Goal: Ask a question

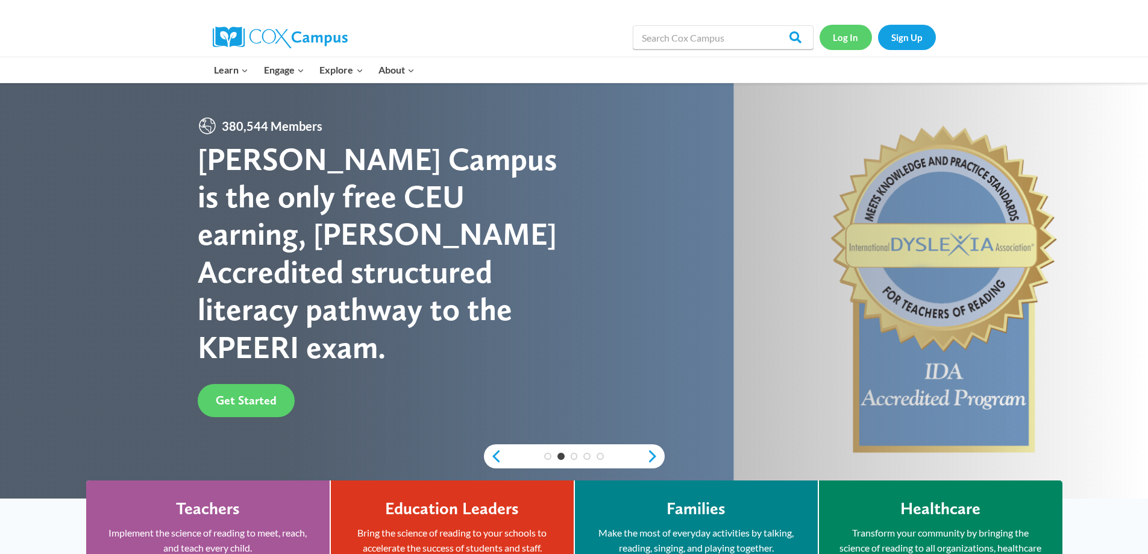
click at [846, 40] on link "Log In" at bounding box center [845, 37] width 52 height 25
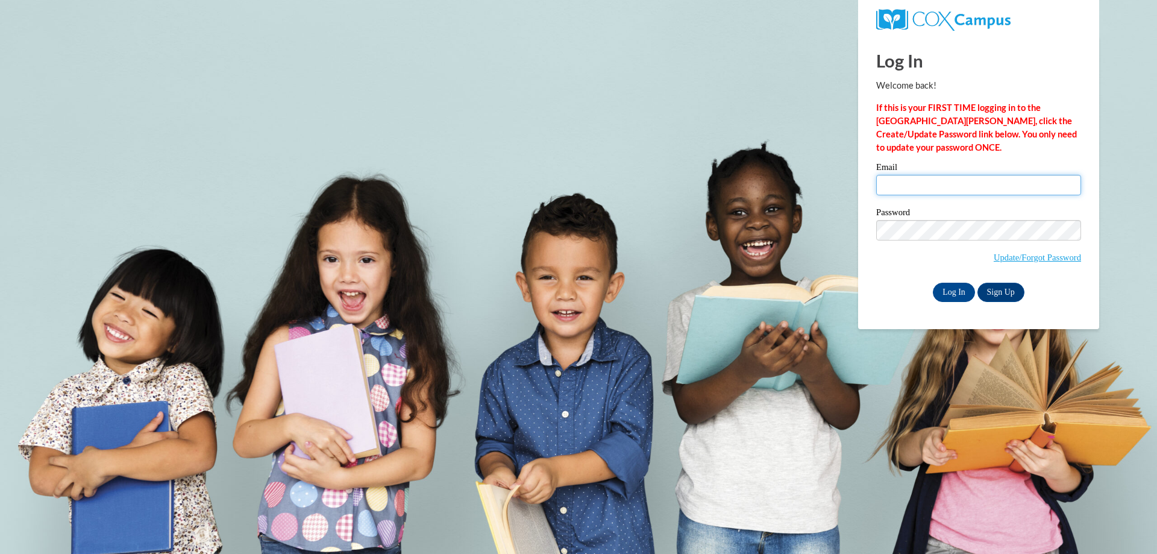
click at [889, 185] on input "Email" at bounding box center [978, 185] width 205 height 20
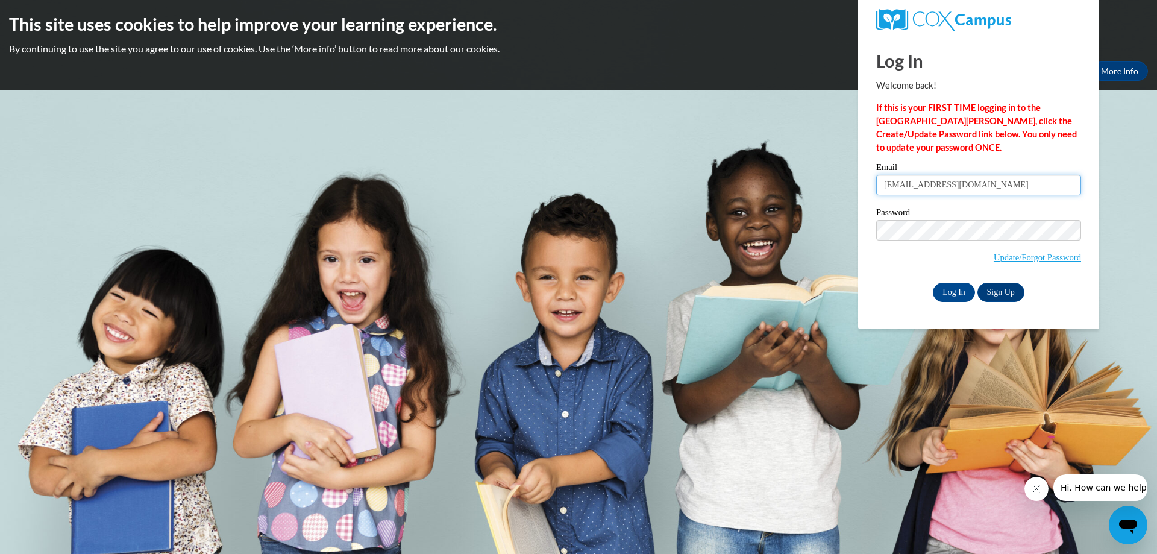
type input "[EMAIL_ADDRESS][DOMAIN_NAME]"
click at [946, 290] on input "Log In" at bounding box center [953, 292] width 42 height 19
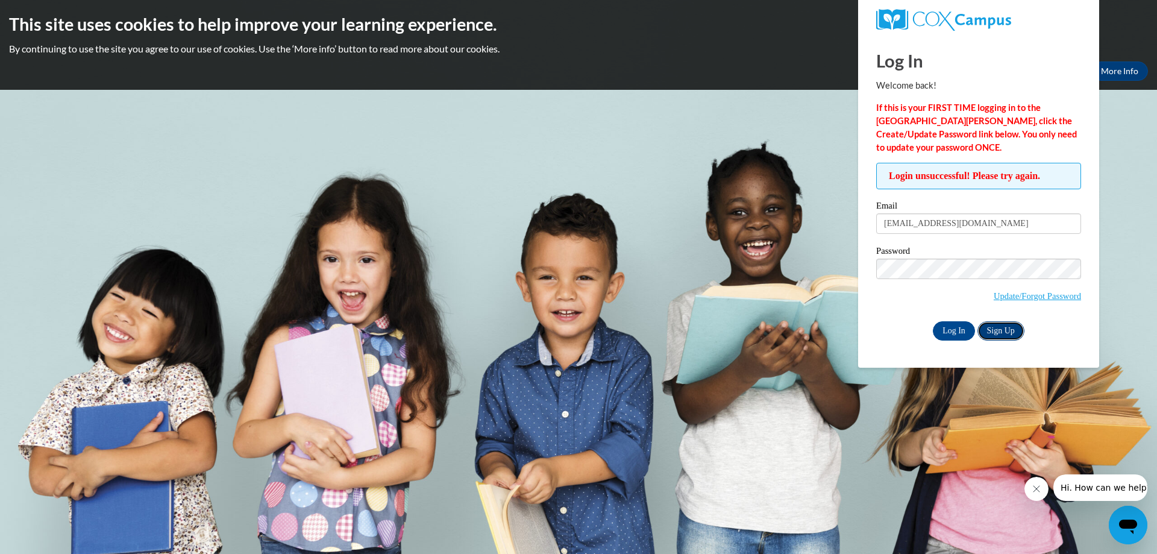
click at [994, 330] on link "Sign Up" at bounding box center [1000, 330] width 47 height 19
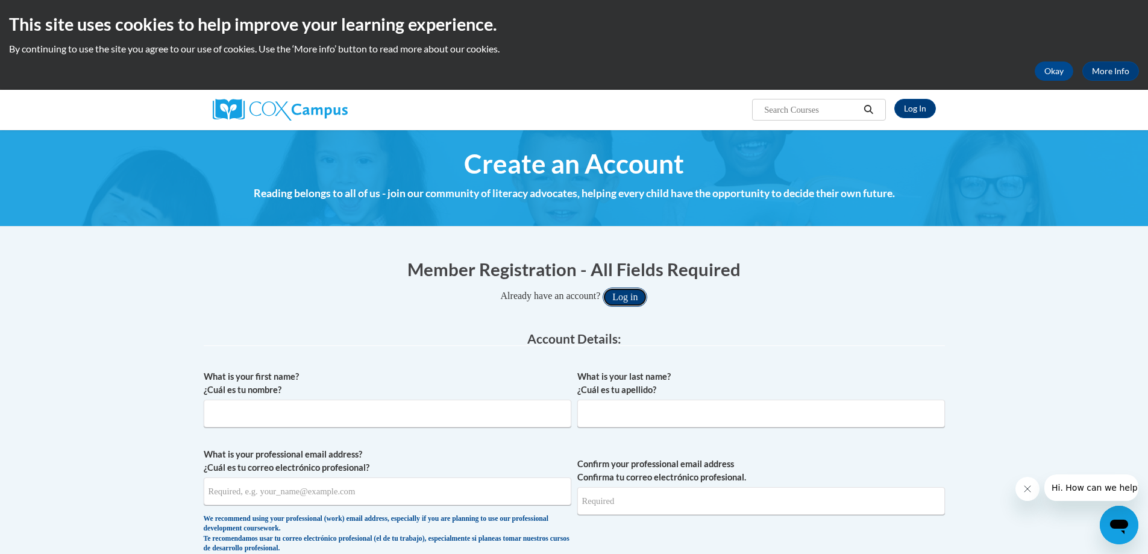
click at [630, 294] on button "Log in" at bounding box center [624, 296] width 45 height 19
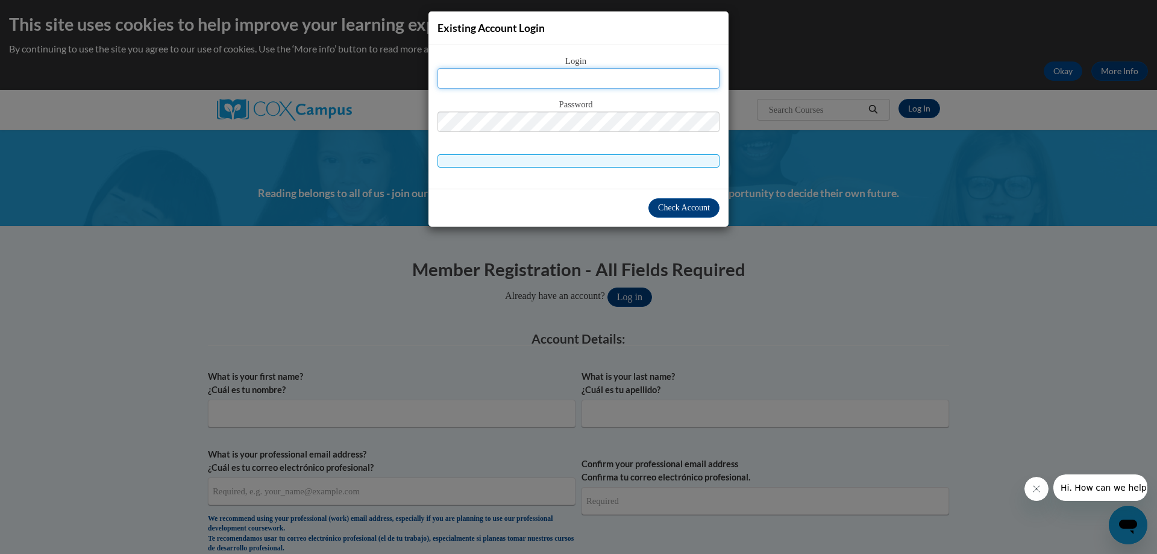
click at [594, 75] on input "text" at bounding box center [578, 78] width 282 height 20
click at [504, 78] on input "text" at bounding box center [578, 78] width 282 height 20
type input "[EMAIL_ADDRESS][DOMAIN_NAME]"
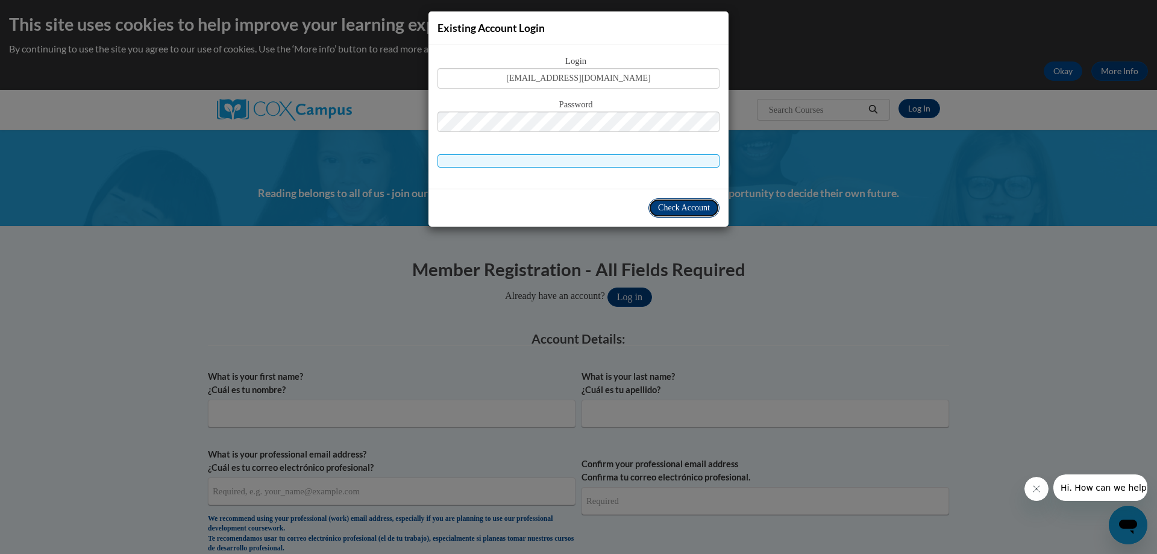
click at [706, 212] on span "Check Account" at bounding box center [684, 207] width 52 height 9
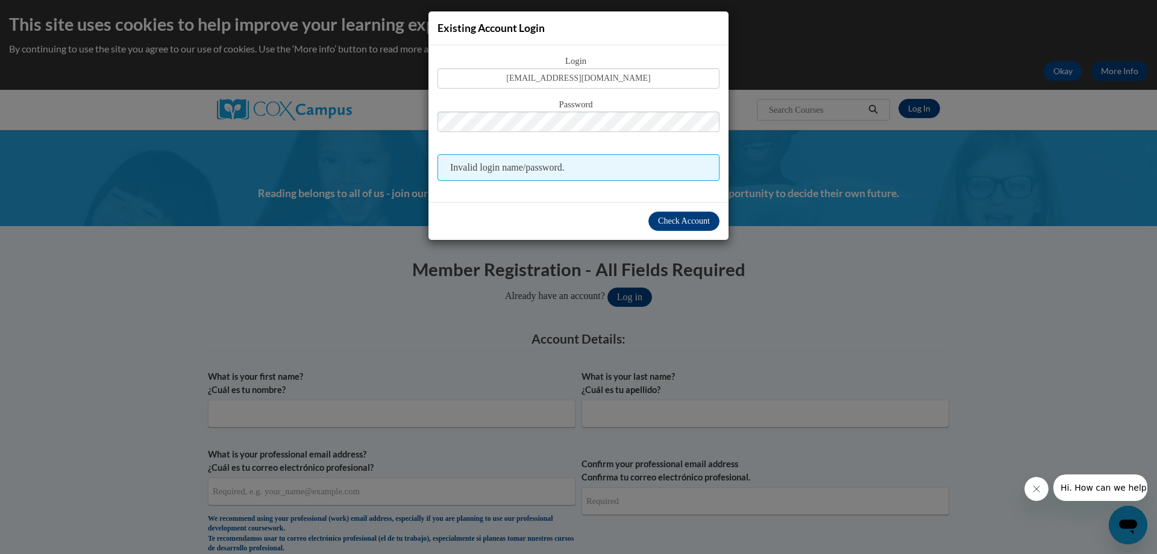
click at [1108, 493] on button "Hi. How can we help?" at bounding box center [1104, 487] width 105 height 27
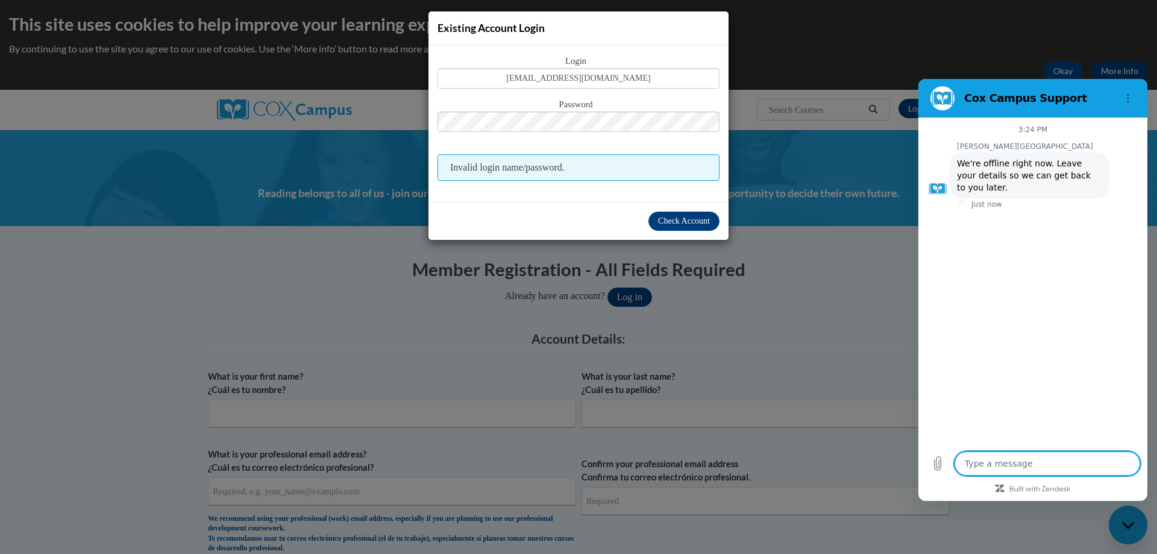
type textarea "x"
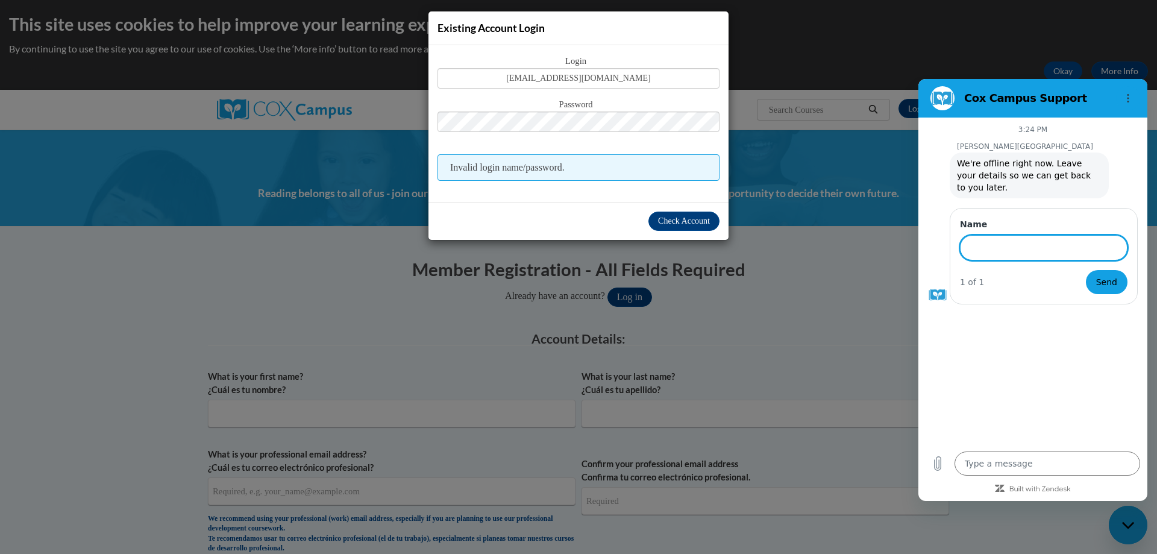
click at [1004, 239] on input "Name" at bounding box center [1043, 247] width 167 height 25
type input "Patricia Jefferson"
click at [1105, 275] on span "Send" at bounding box center [1106, 282] width 21 height 14
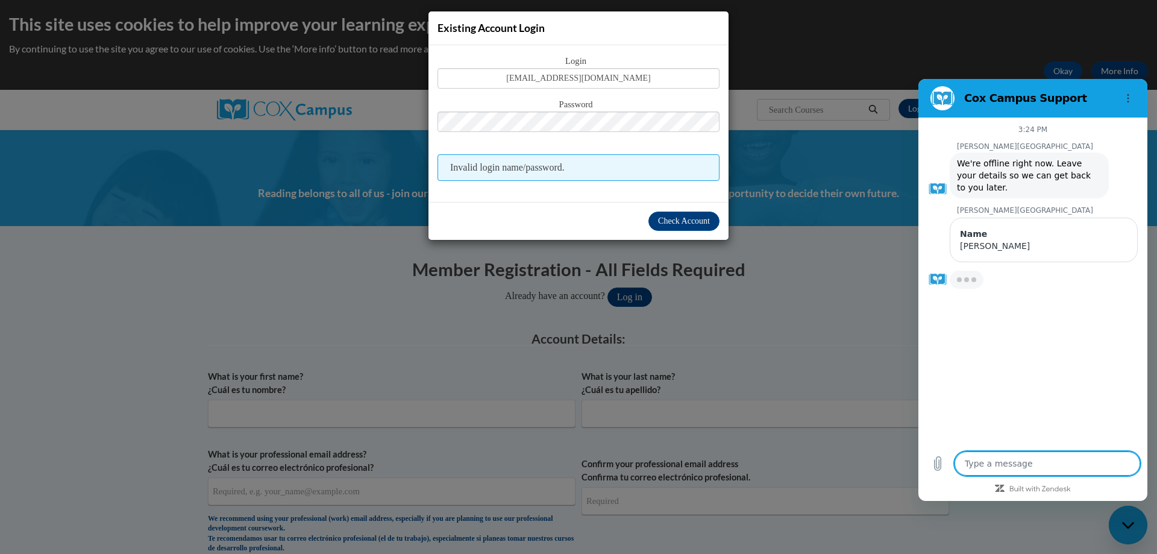
type textarea "x"
click at [1030, 461] on textarea at bounding box center [1047, 463] width 186 height 24
type textarea "p"
type textarea "x"
type textarea "pl"
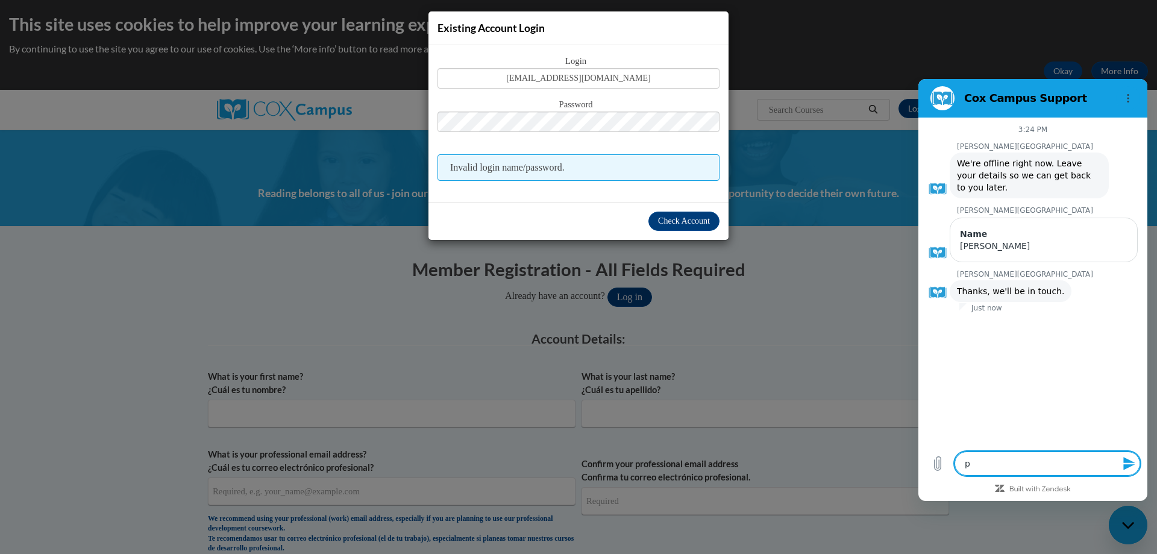
type textarea "x"
type textarea "ple"
type textarea "x"
type textarea "plea"
type textarea "x"
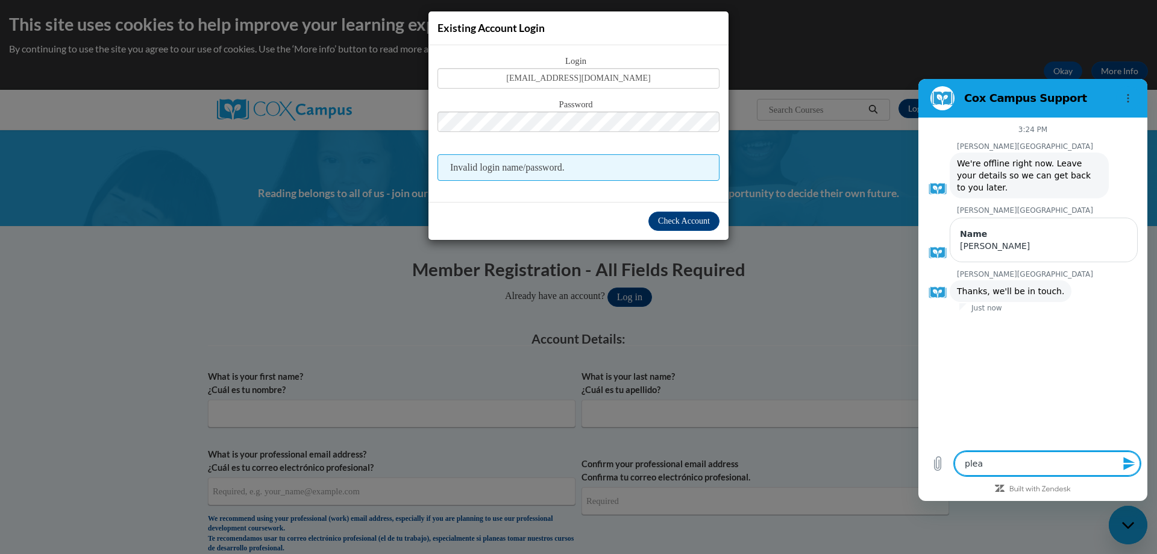
type textarea "pleas"
type textarea "x"
type textarea "please"
type textarea "x"
type textarea "please"
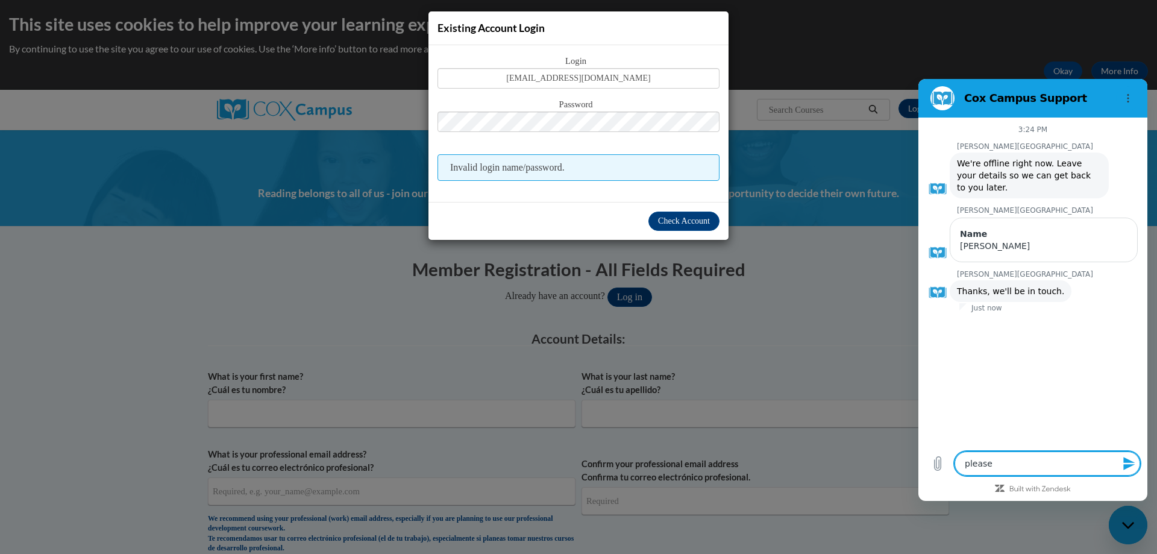
type textarea "x"
type textarea "please d"
type textarea "x"
type textarea "please do"
type textarea "x"
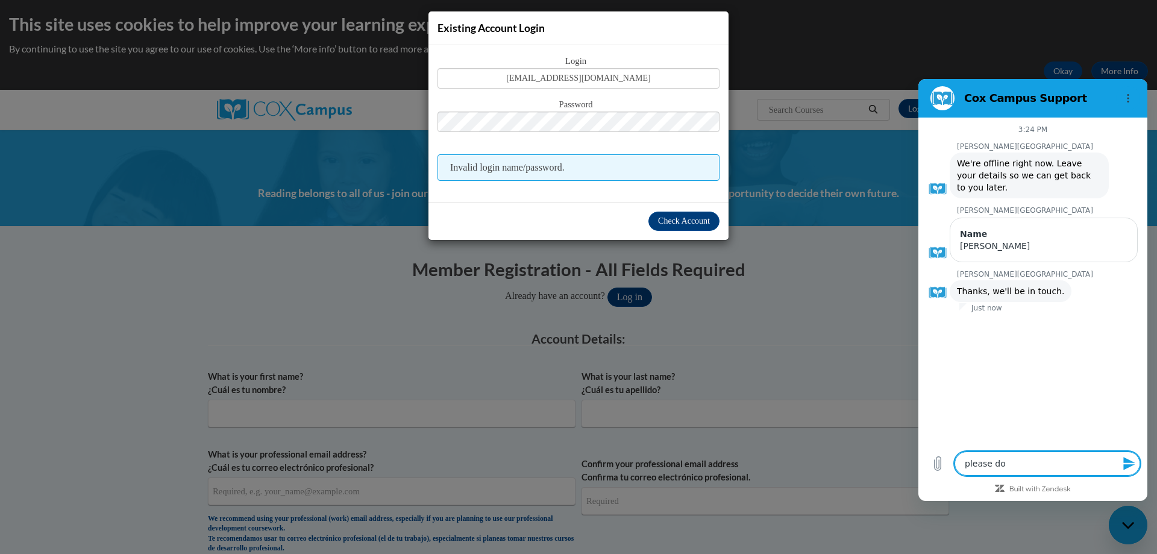
type textarea "please don"
type textarea "x"
type textarea "please dont"
type textarea "x"
type textarea "please dont"
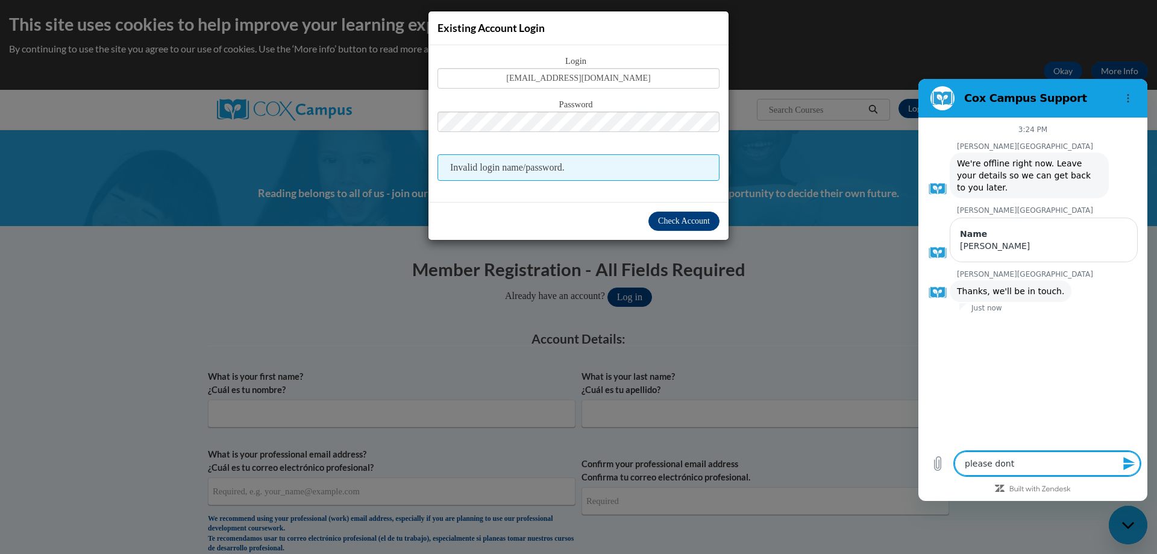
type textarea "x"
type textarea "please dont"
type textarea "x"
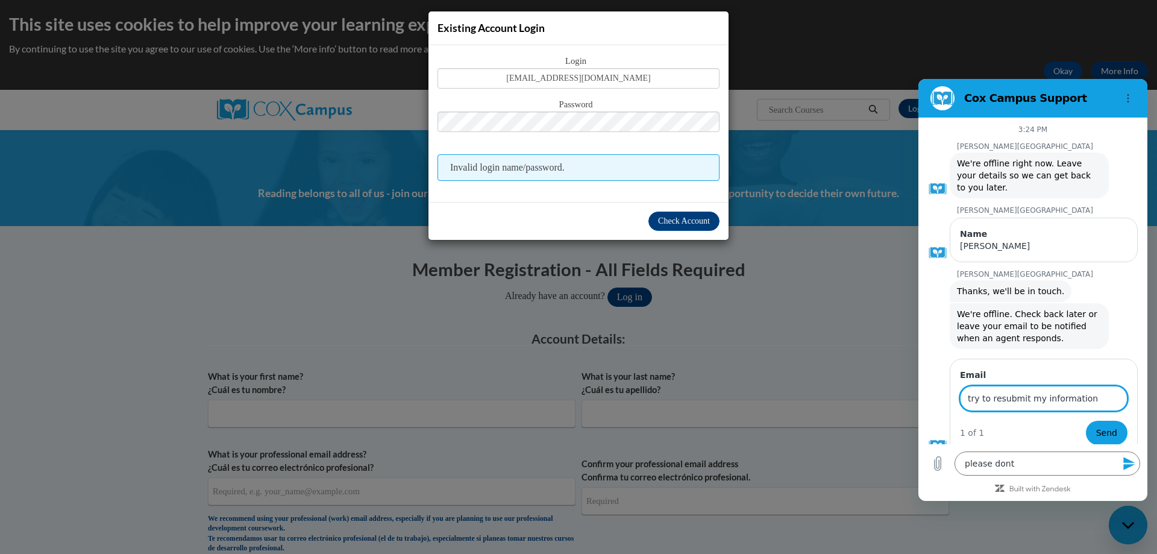
click at [975, 386] on input "try to resubmit my information" at bounding box center [1043, 398] width 167 height 25
click at [977, 386] on input "try to resubmit my information" at bounding box center [1043, 398] width 167 height 25
click at [1085, 420] on button "Send" at bounding box center [1106, 432] width 42 height 24
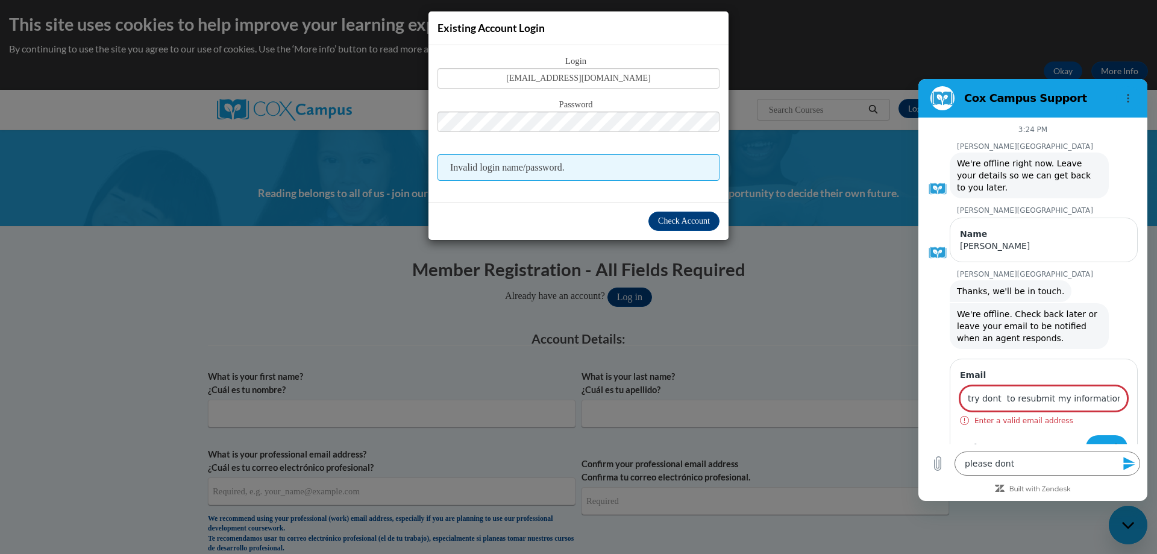
scroll to position [26, 0]
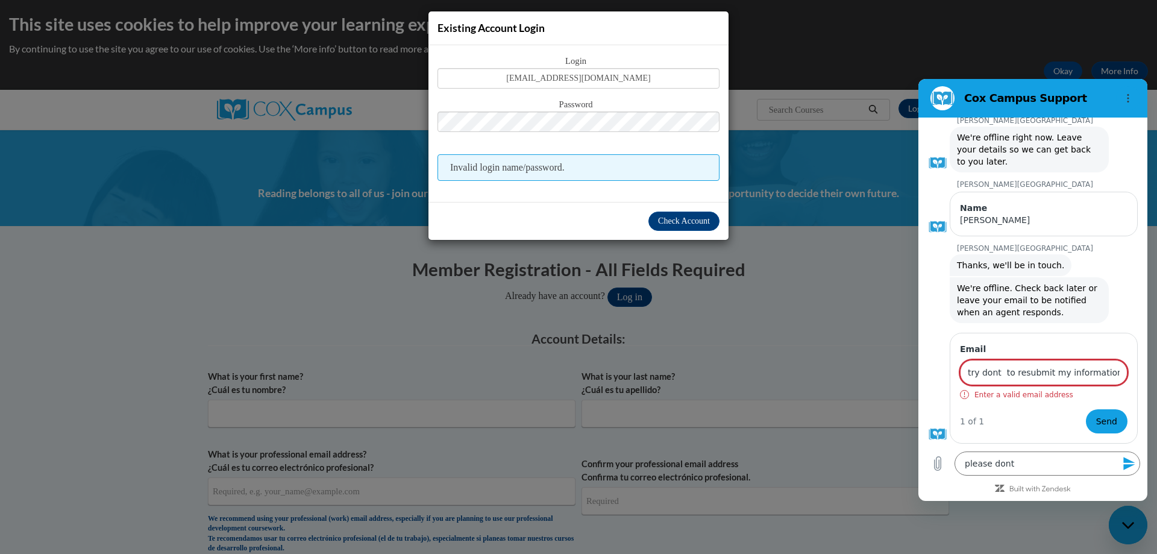
click at [1085, 409] on button "Send" at bounding box center [1106, 421] width 42 height 24
click at [1082, 372] on input "to resubmit my information" at bounding box center [1043, 372] width 167 height 25
type input "t"
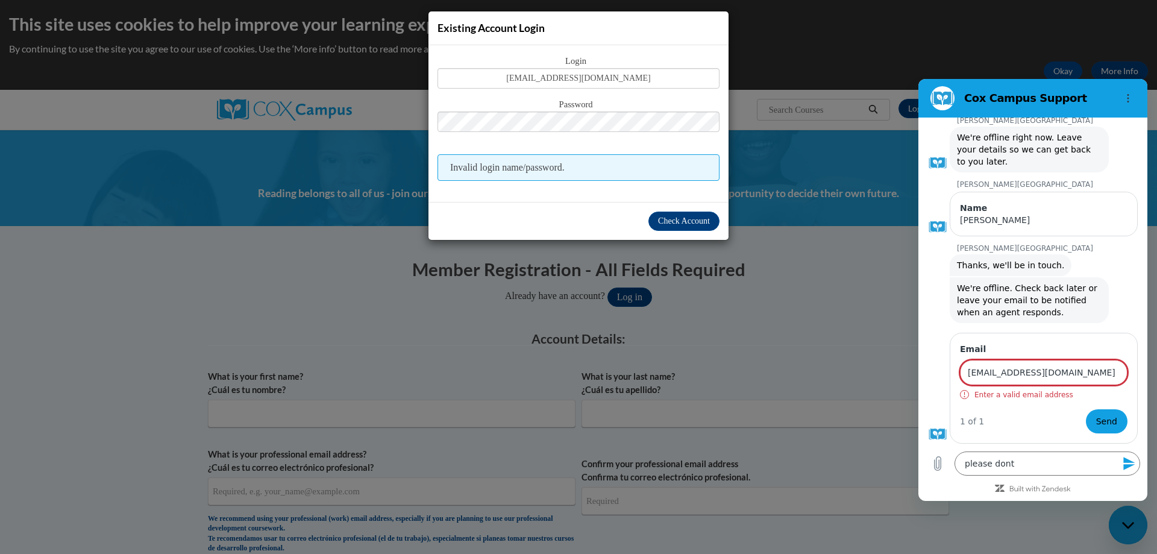
scroll to position [0, 0]
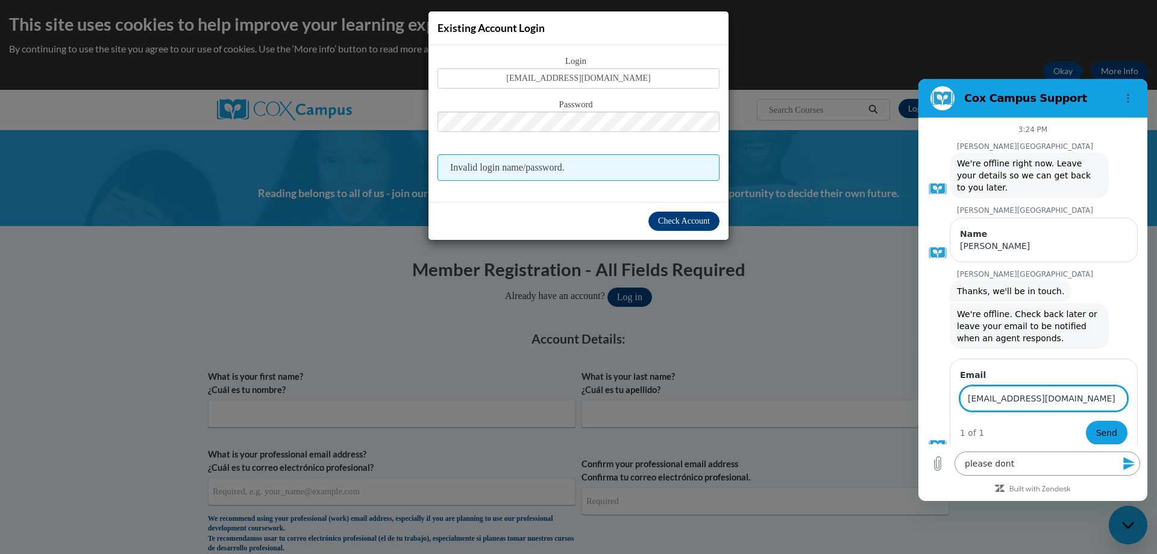
type input "[EMAIL_ADDRESS][DOMAIN_NAME]"
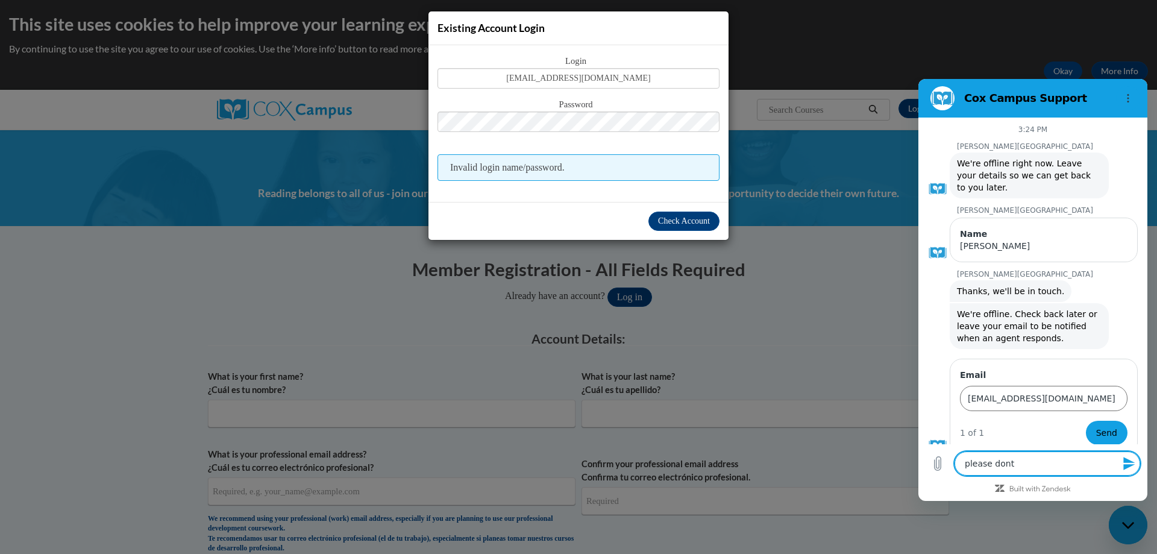
click at [1029, 460] on textarea "please dont" at bounding box center [1047, 463] width 186 height 24
type textarea "please dont c"
type textarea "x"
type textarea "please dont ch"
type textarea "x"
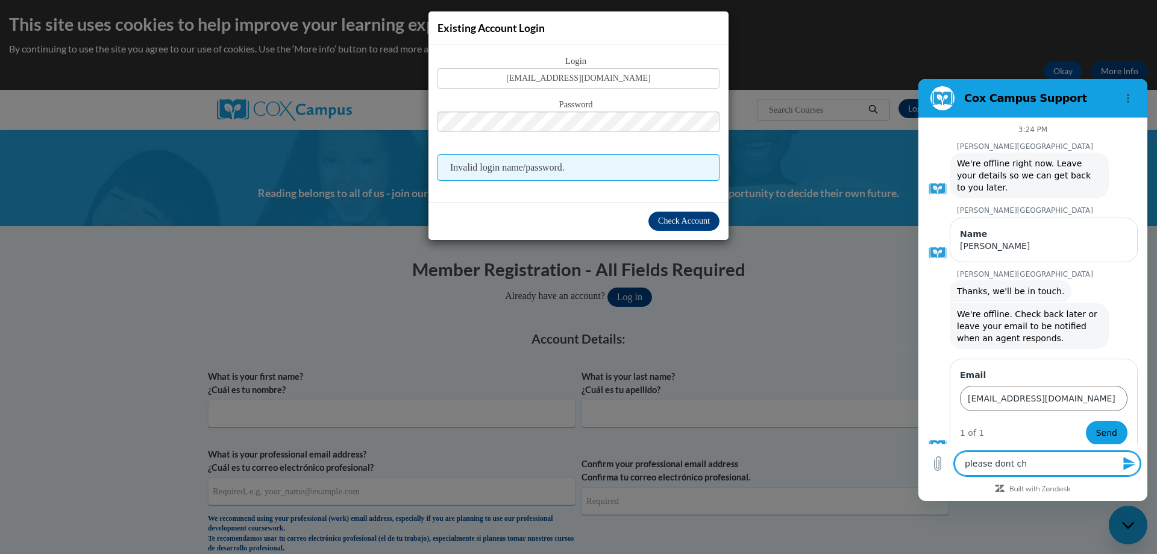
type textarea "please dont cha"
type textarea "x"
type textarea "please dont chan"
type textarea "x"
type textarea "please dont chang"
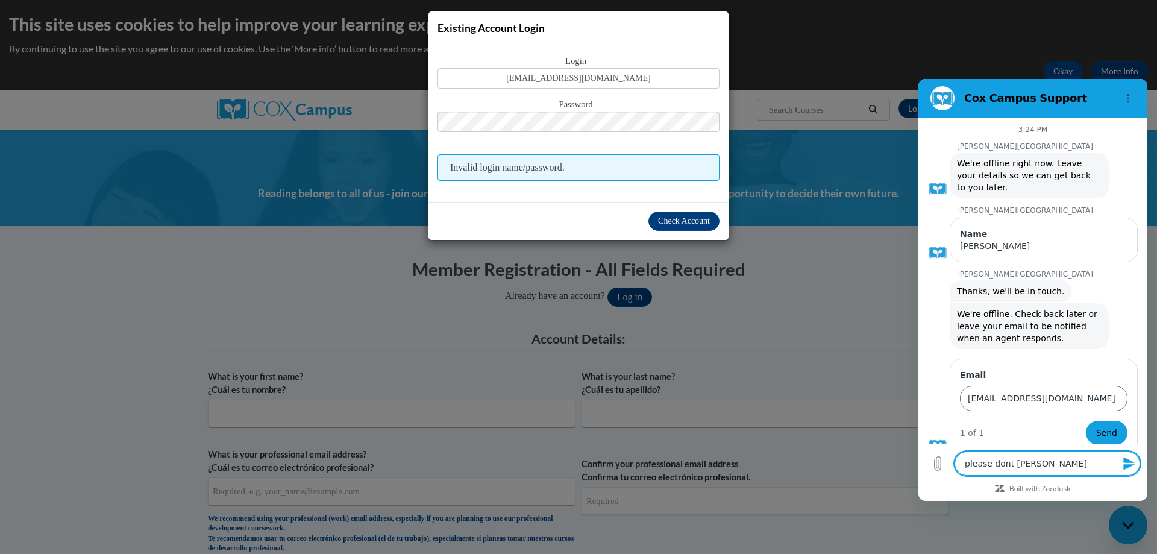
type textarea "x"
type textarea "please dont change"
type textarea "x"
type textarea "please dont change"
type textarea "x"
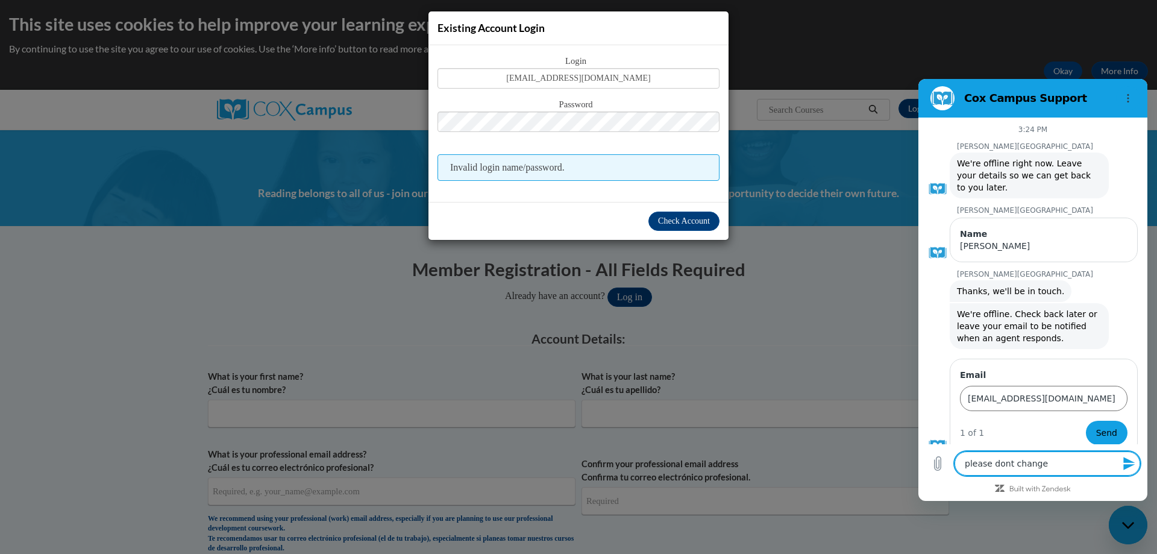
type textarea "please dont change a"
type textarea "x"
type textarea "please dont change al"
type textarea "x"
type textarea "please dont change all"
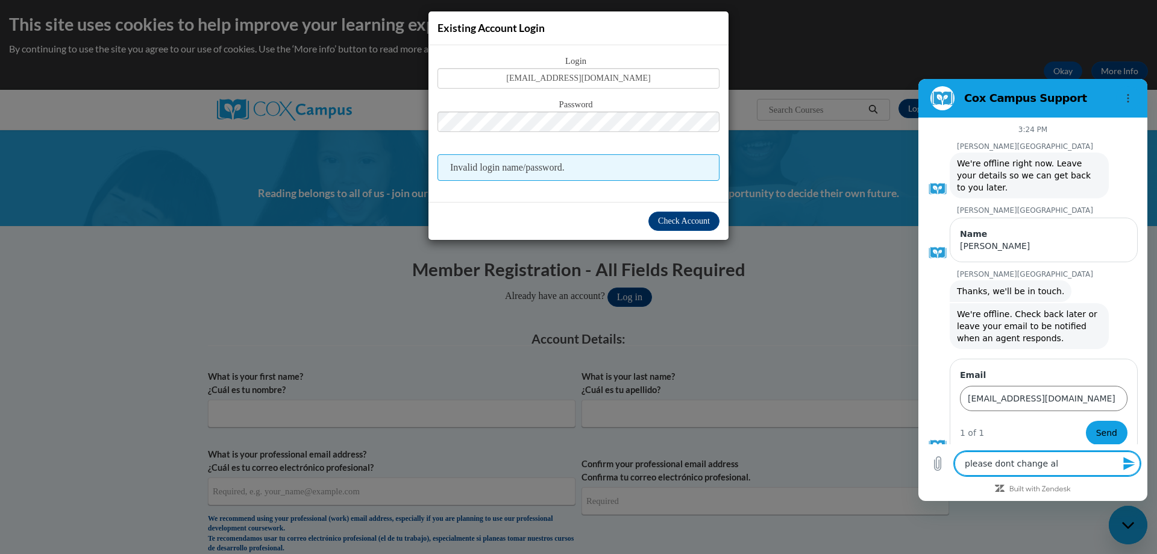
type textarea "x"
type textarea "please dont change all"
type textarea "x"
type textarea "please dont change all m"
type textarea "x"
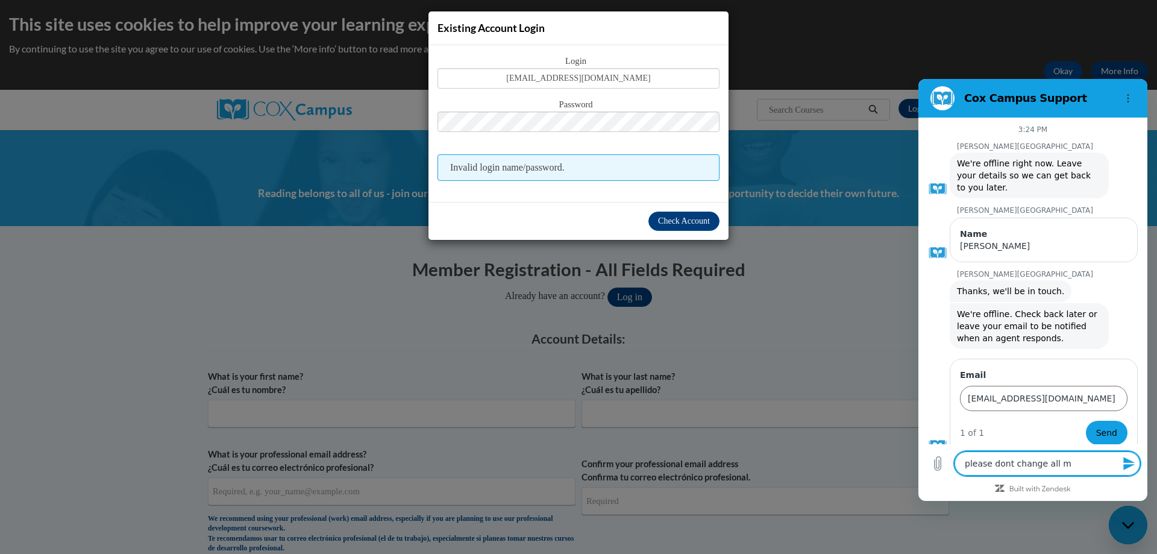
type textarea "please dont change all my"
type textarea "x"
type textarea "please dont change all my"
type textarea "x"
type textarea "please dont change all my i"
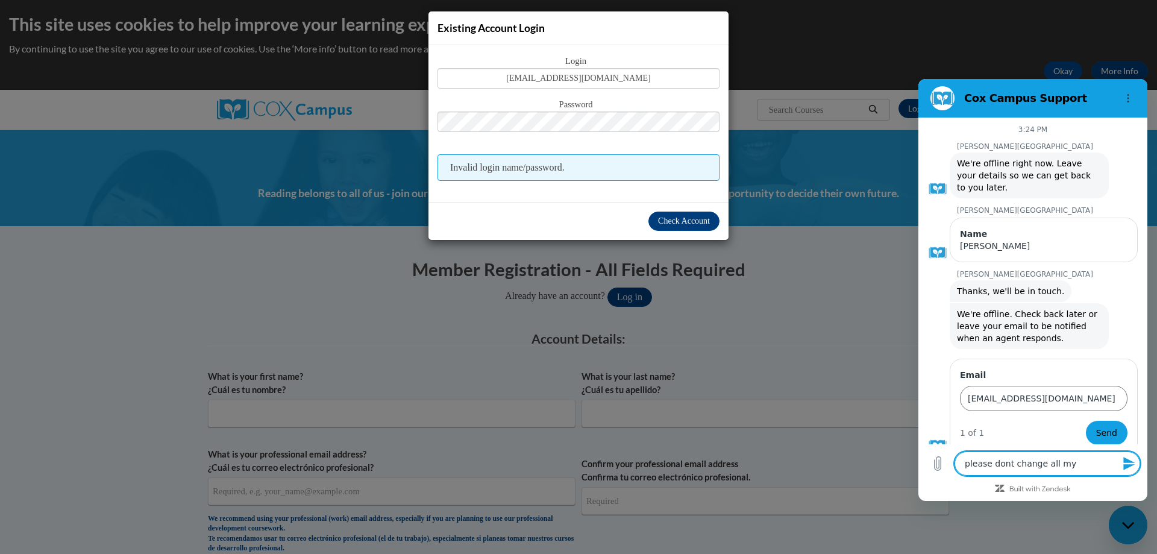
type textarea "x"
type textarea "please dont change all my in"
type textarea "x"
type textarea "please dont change all my inf"
type textarea "x"
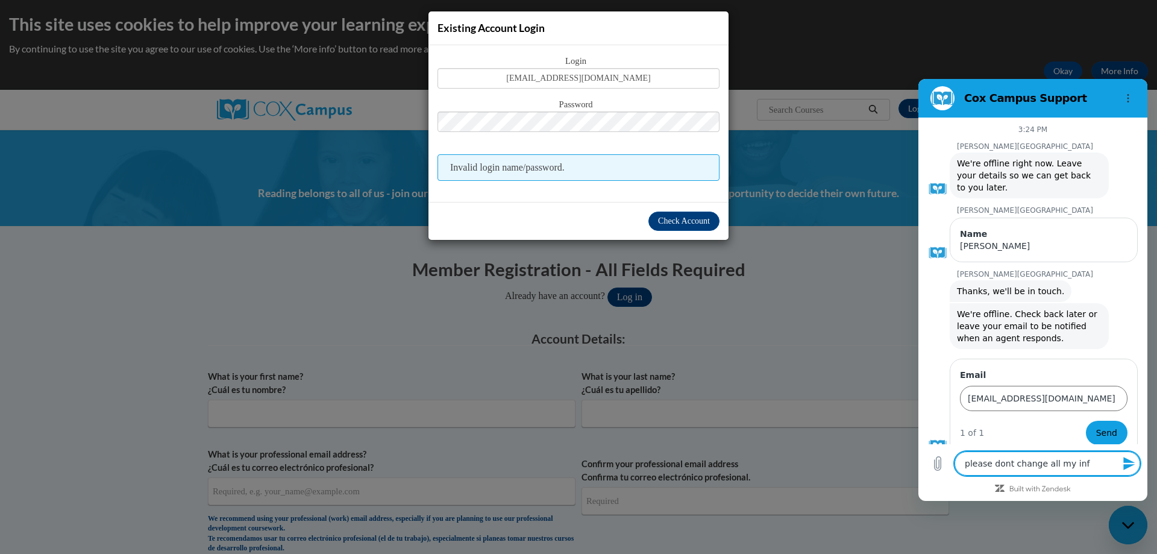
type textarea "please dont change all my info"
type textarea "x"
type textarea "please dont change all my info"
type textarea "x"
type textarea "please dont change all my info c"
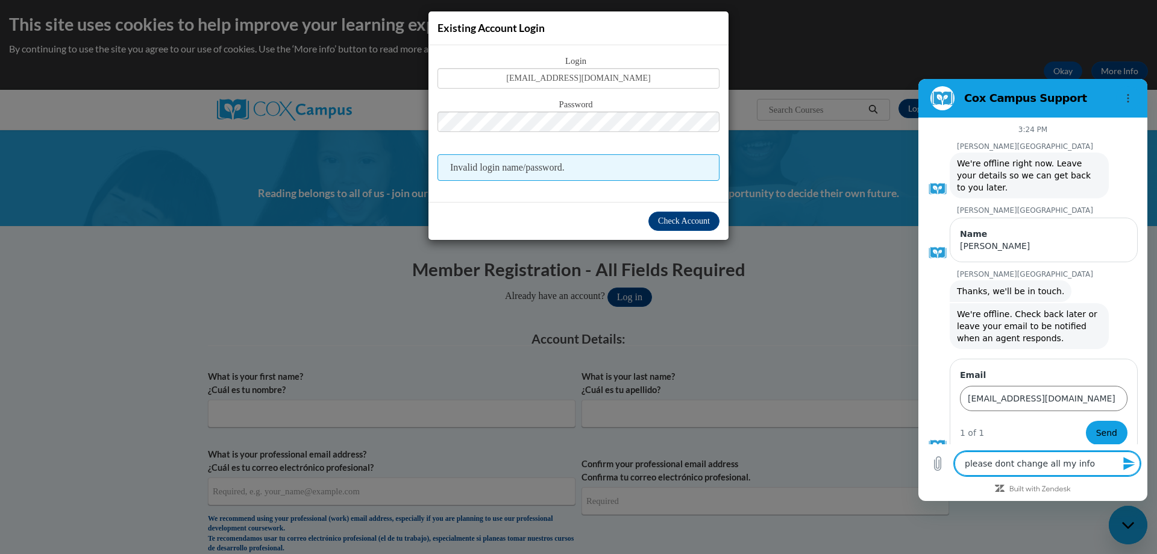
type textarea "x"
type textarea "please dont change all my info co"
type textarea "x"
type textarea "please dont change all my info con"
type textarea "x"
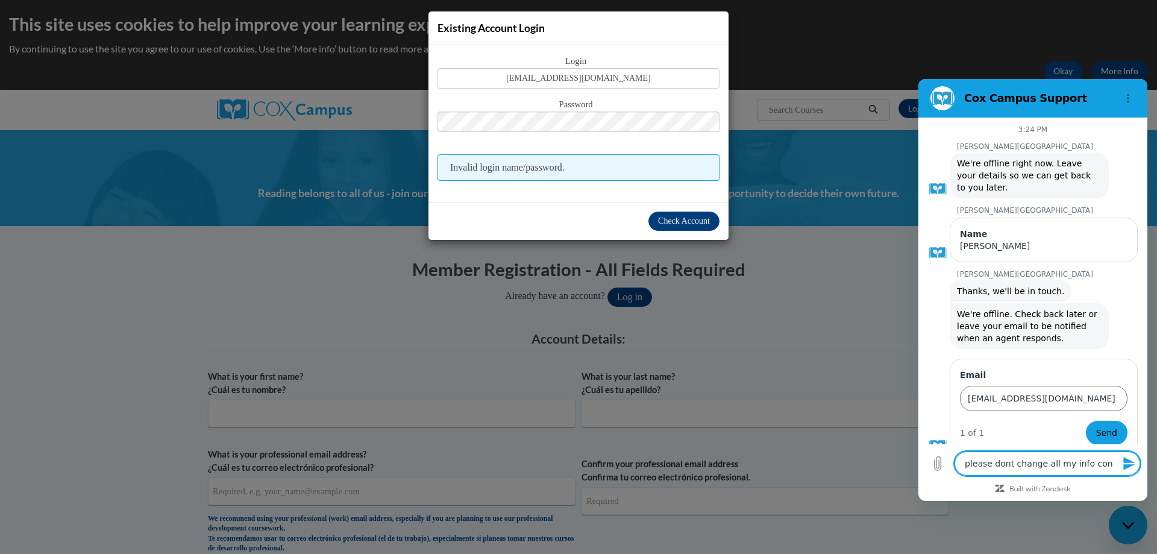
type textarea "please dont change all my info conc"
type textarea "x"
type textarea "please dont change all my info conce"
type textarea "x"
type textarea "please dont change all my info concer"
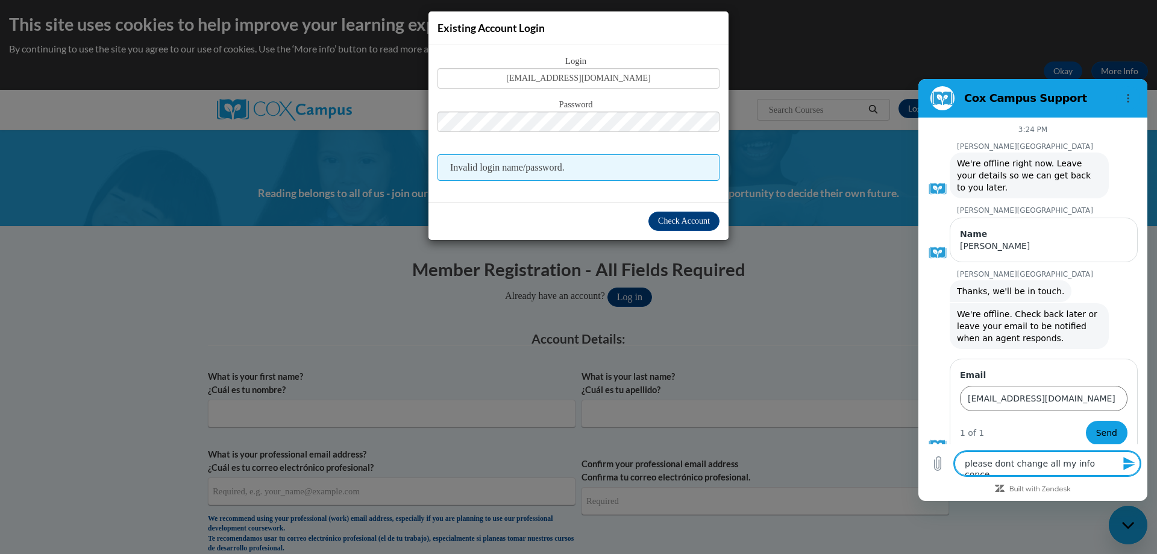
type textarea "x"
type textarea "please dont change all my info concern"
type textarea "x"
type textarea "please dont change all my info concerni"
type textarea "x"
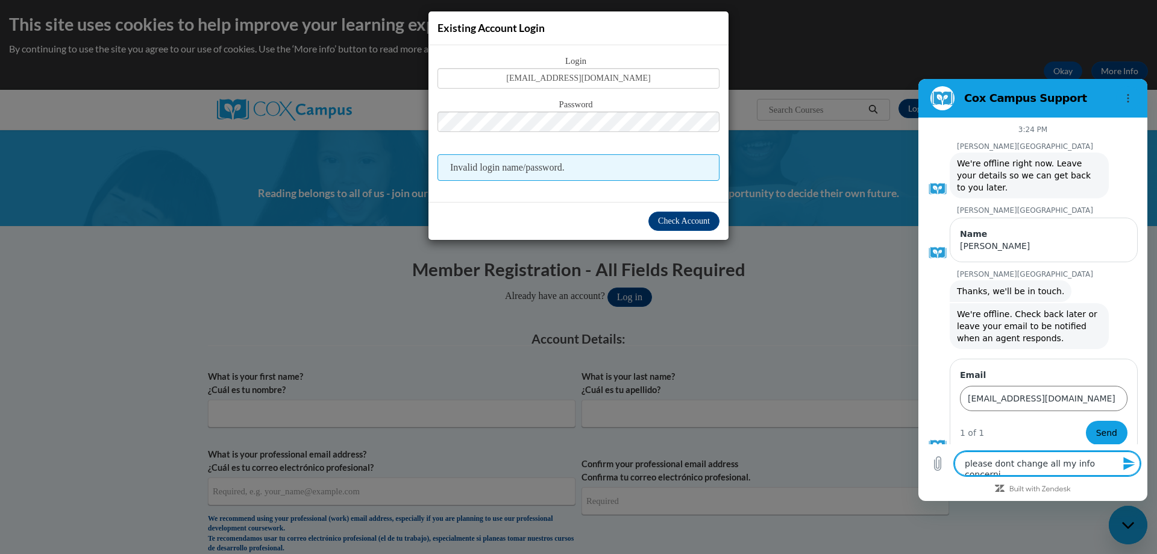
type textarea "please dont change all my info concernin"
type textarea "x"
type textarea "please dont change all my info concerning"
type textarea "x"
type textarea "please dont change all my info concerning"
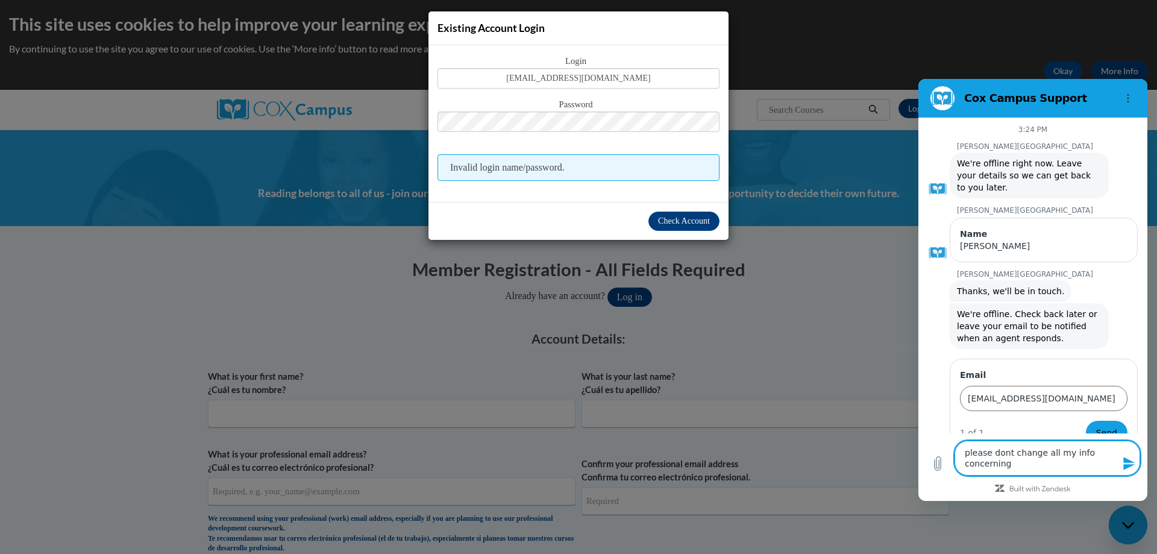
type textarea "x"
type textarea "please dont change all my info concerning C"
type textarea "x"
type textarea "please dont change all my info concerning Co"
type textarea "x"
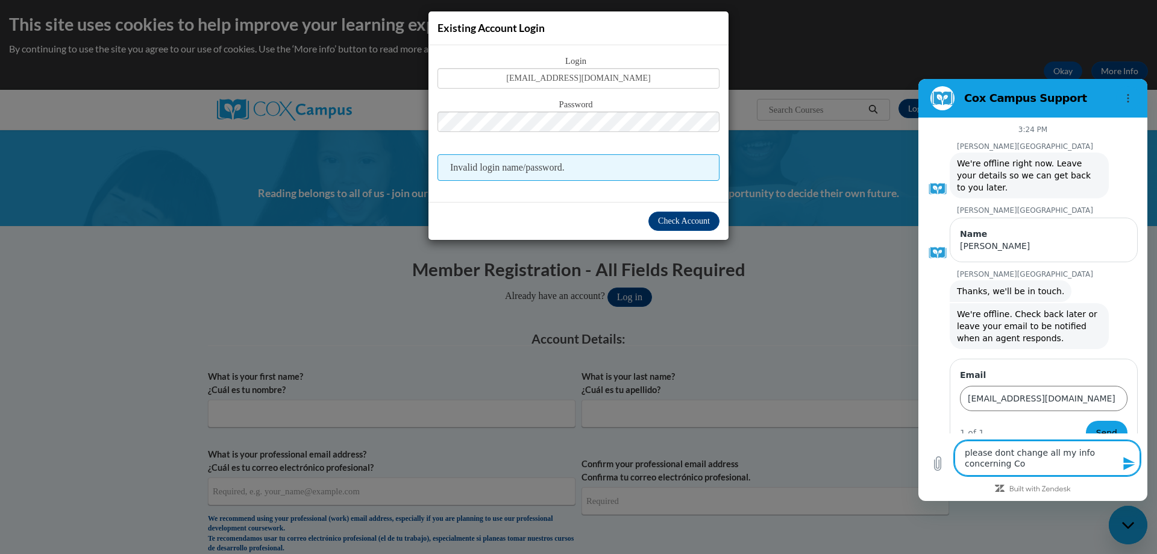
type textarea "please dont change all my info concerning Cox"
type textarea "x"
type textarea "please dont change all my info concerning Cox"
type textarea "x"
type textarea "please dont change all my info concerning Cox C"
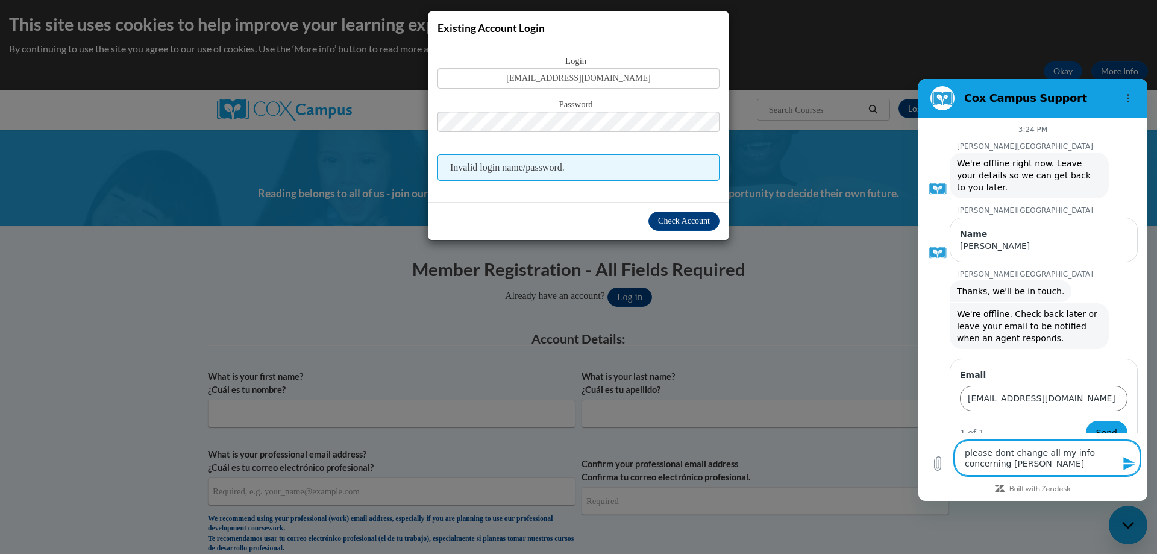
type textarea "x"
type textarea "please dont change all my info concerning Cox Ca"
type textarea "x"
type textarea "please dont change all my info concerning Cox Cam"
type textarea "x"
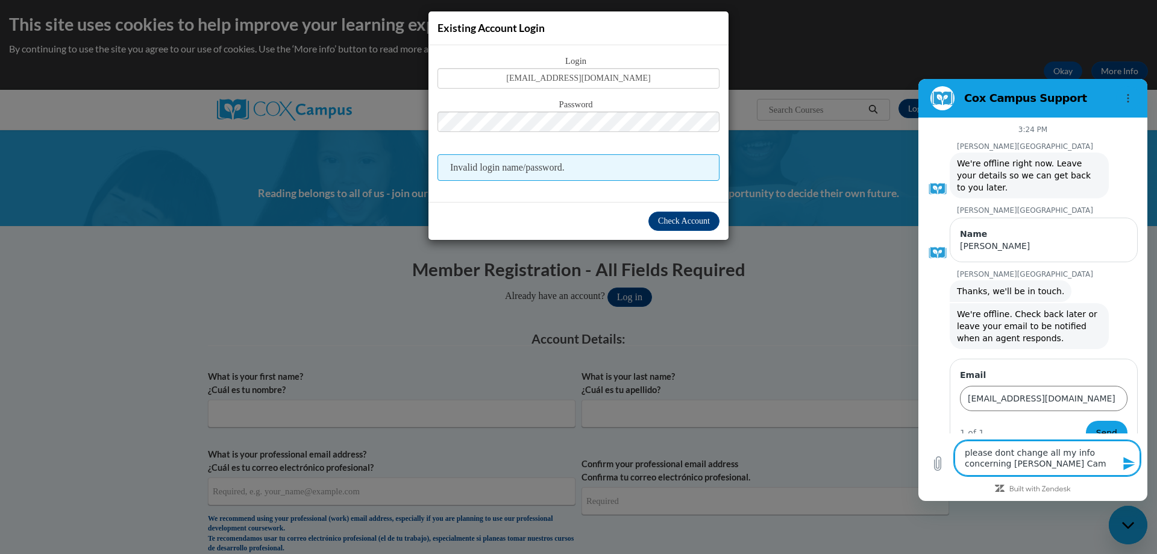
type textarea "please dont change all my info concerning Cox Camp"
type textarea "x"
type textarea "please dont change all my info concerning Cox Campu"
type textarea "x"
type textarea "please dont change all my info concerning Cox Campus"
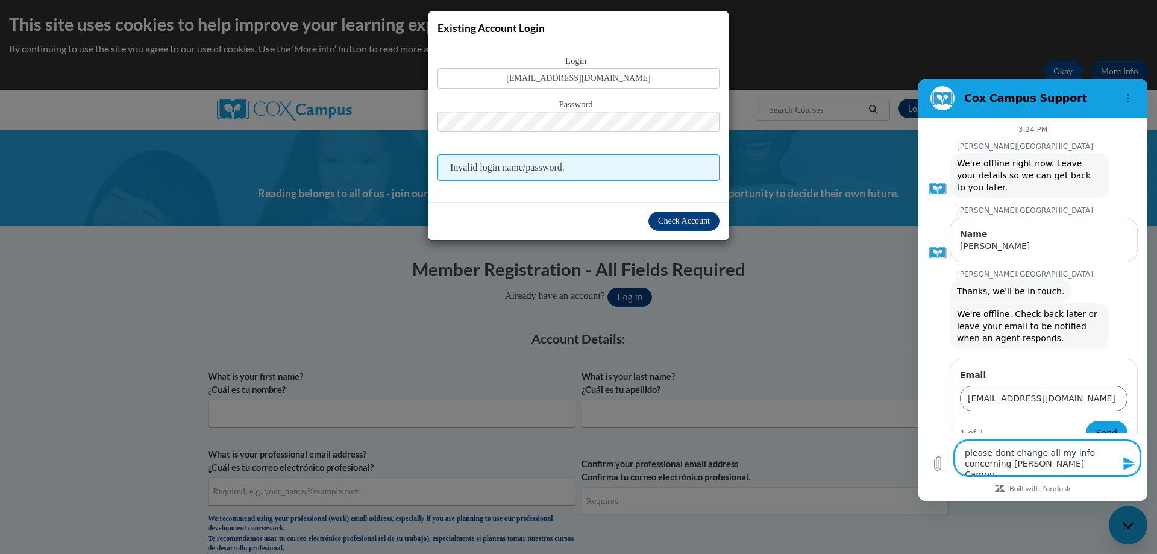
type textarea "x"
type textarea "please dont change all my info concerning Cox Campus."
type textarea "x"
type textarea "please dont change all my info concerning Cox Campus.."
type textarea "x"
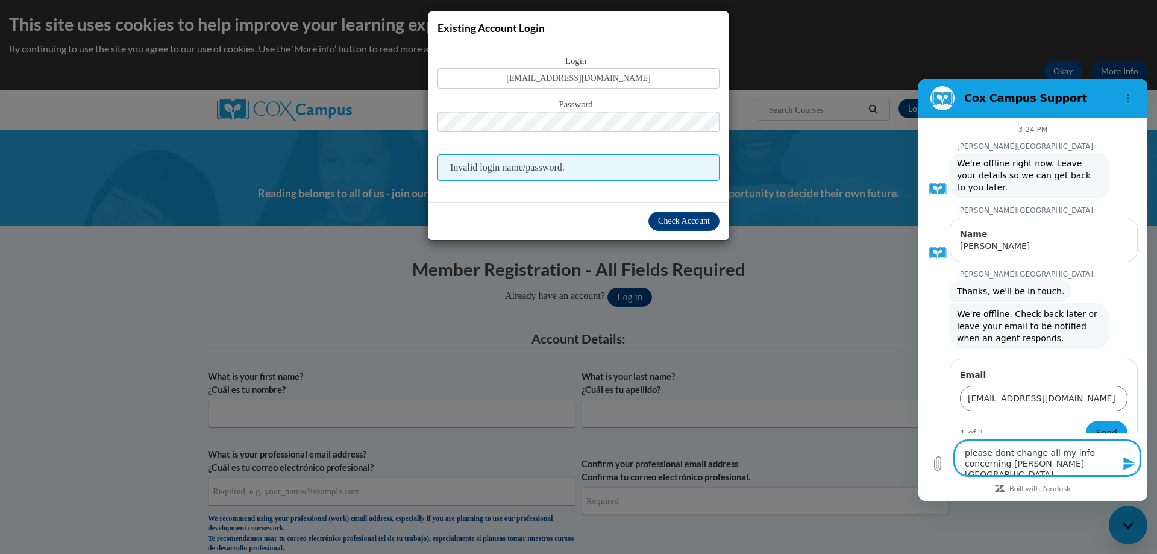
type textarea "please dont change all my info concerning Cox Campus..."
type textarea "x"
type textarea "please dont change all my info concerning Cox Campus...."
type textarea "x"
type textarea "please dont change all my info concerning Cox Campus....."
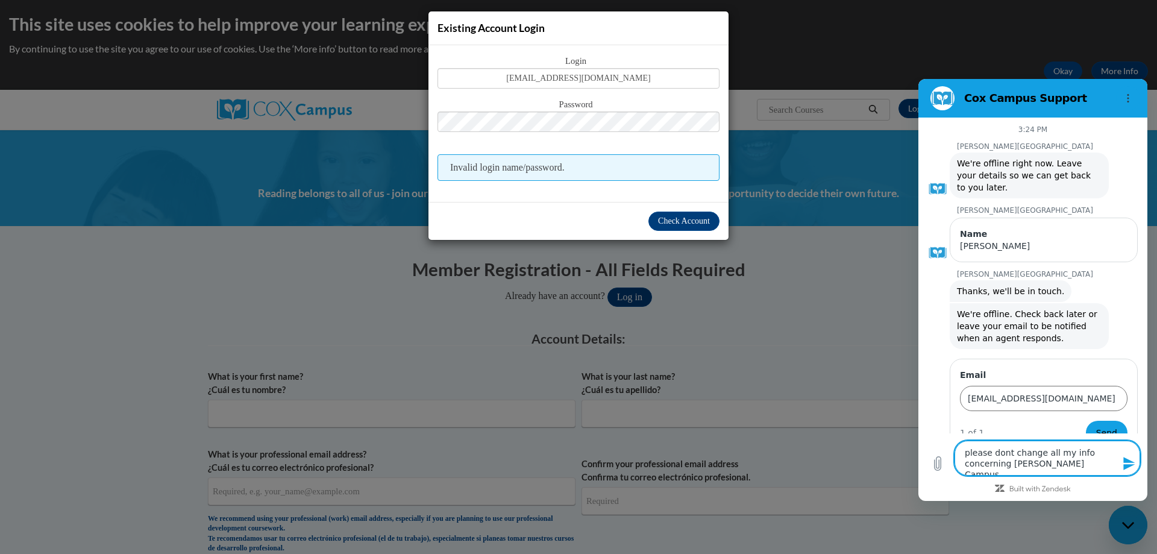
type textarea "x"
type textarea "please dont change all my info concerning Cox Campus......"
type textarea "x"
type textarea "please dont change all my info concerning Cox Campus......i"
type textarea "x"
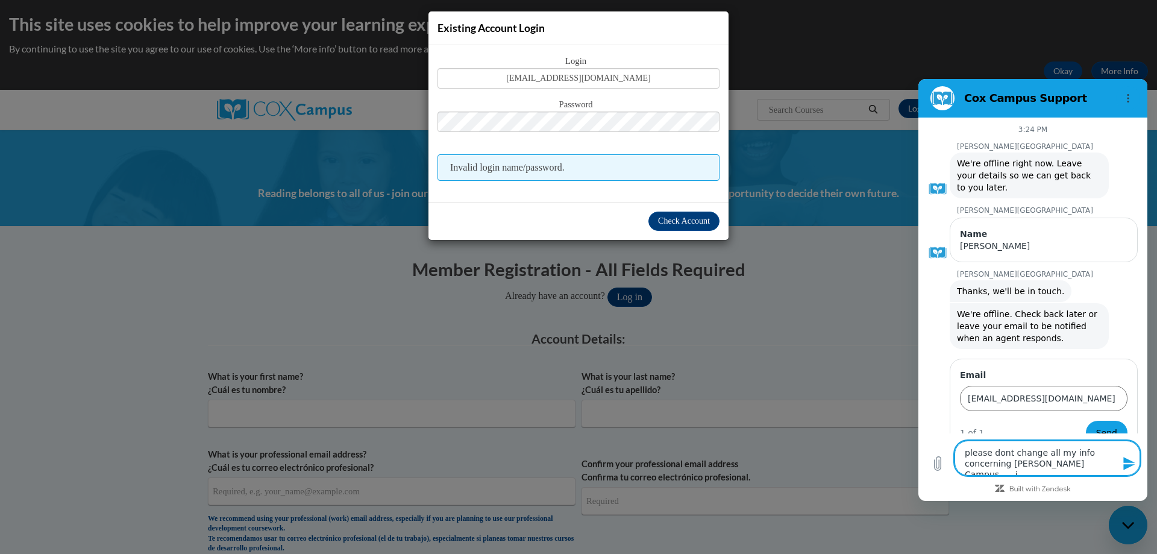
type textarea "please dont change all my info concerning Cox Campus......"
type textarea "x"
type textarea "please dont change all my info concerning Cox Campus......I"
type textarea "x"
type textarea "please dont change all my info concerning Cox Campus......I"
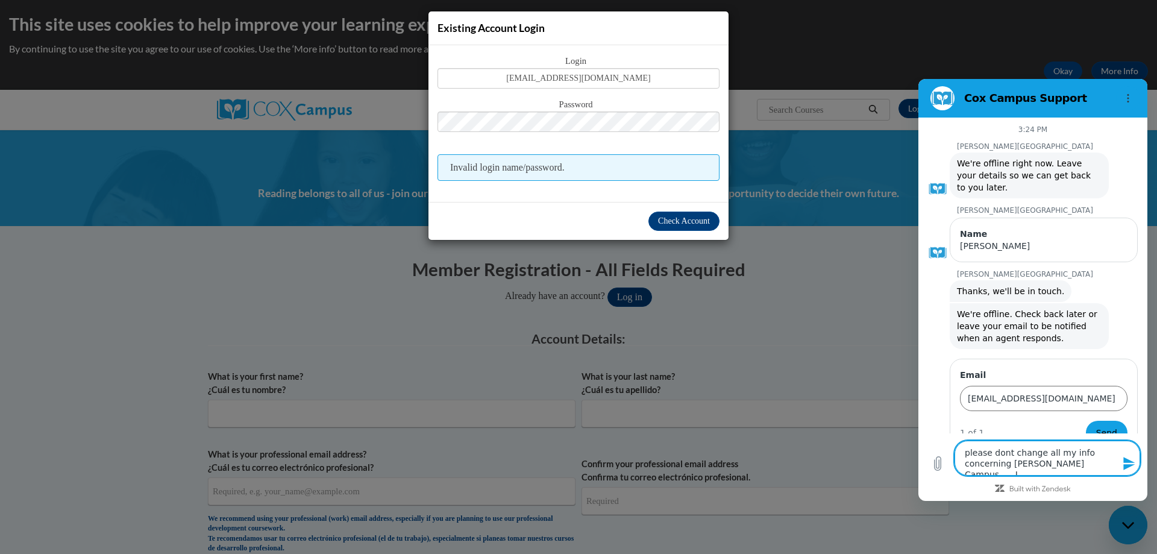
type textarea "x"
type textarea "please dont change all my info concerning Cox Campus......I h"
type textarea "x"
type textarea "please dont change all my info concerning Cox Campus......I ha"
type textarea "x"
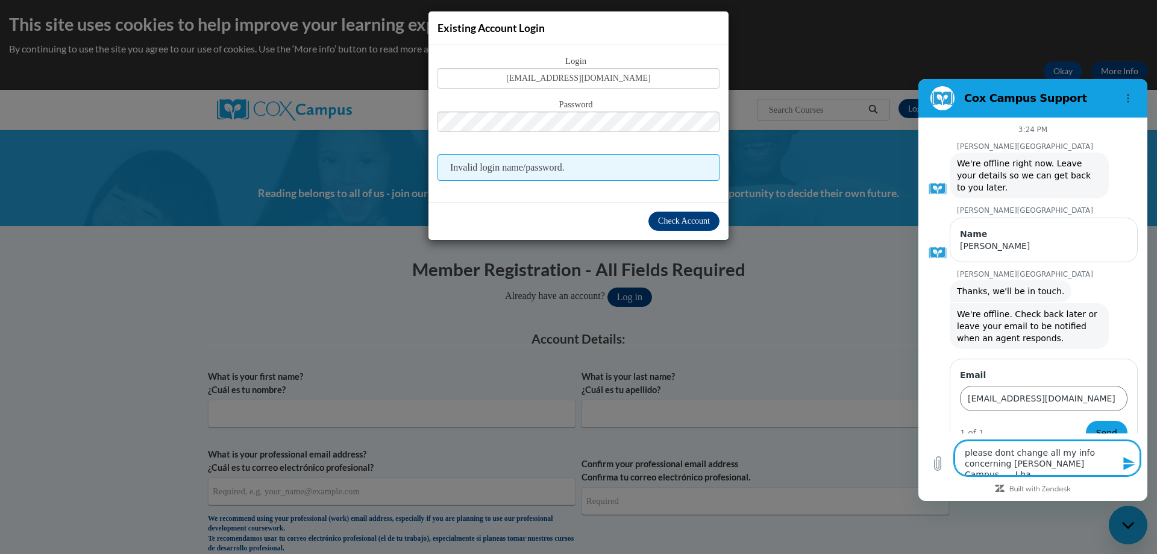
type textarea "please dont change all my info concerning Cox Campus......I hav"
type textarea "x"
type textarea "please dont change all my info concerning Cox Campus......I have"
type textarea "x"
type textarea "please dont change all my info concerning Cox Campus......I have"
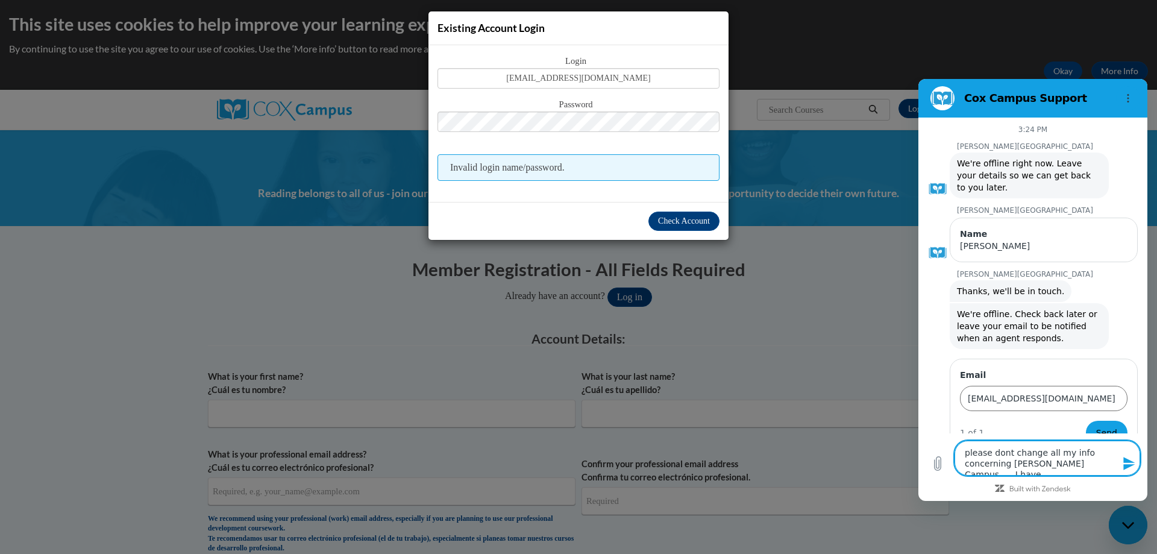
type textarea "x"
type textarea "please dont change all my info concerning Cox Campus......I have n"
type textarea "x"
type textarea "please dont change all my info concerning Cox Campus......I have ne"
type textarea "x"
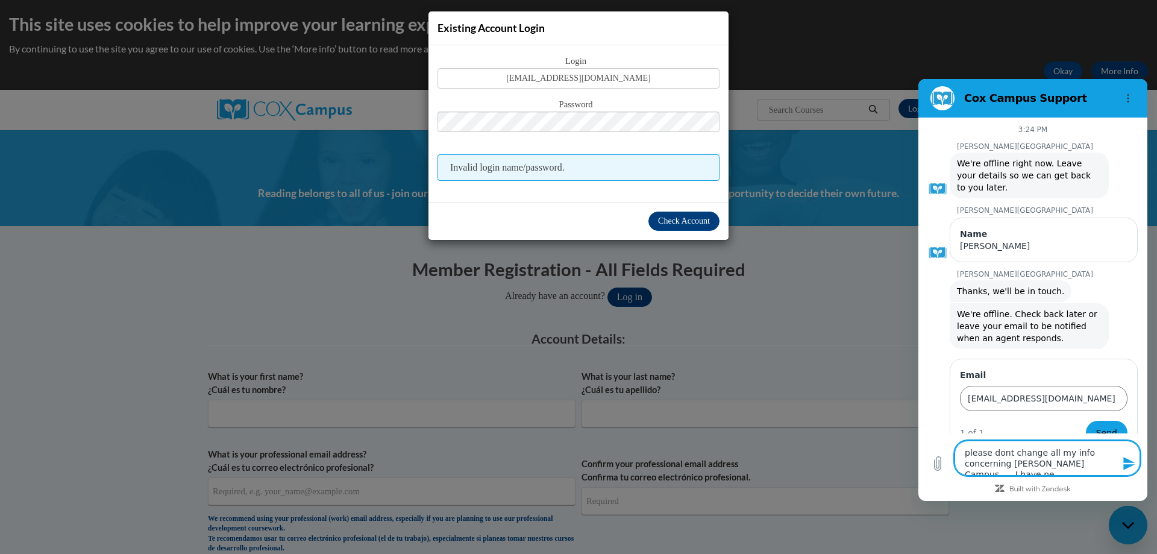
type textarea "please dont change all my info concerning Cox Campus......I have nev"
type textarea "x"
type textarea "please dont change all my info concerning Cox Campus......I have neve"
type textarea "x"
type textarea "please dont change all my info concerning Cox Campus......I have never"
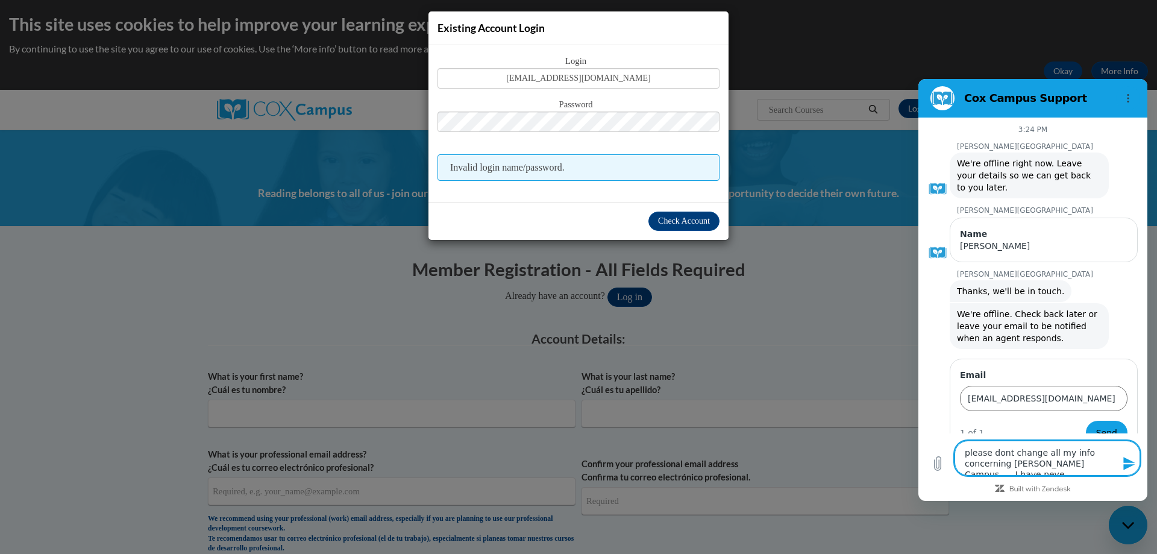
type textarea "x"
type textarea "please dont change all my info concerning Cox Campus......I have never"
type textarea "x"
type textarea "please dont change all my info concerning Cox Campus......I have never h"
type textarea "x"
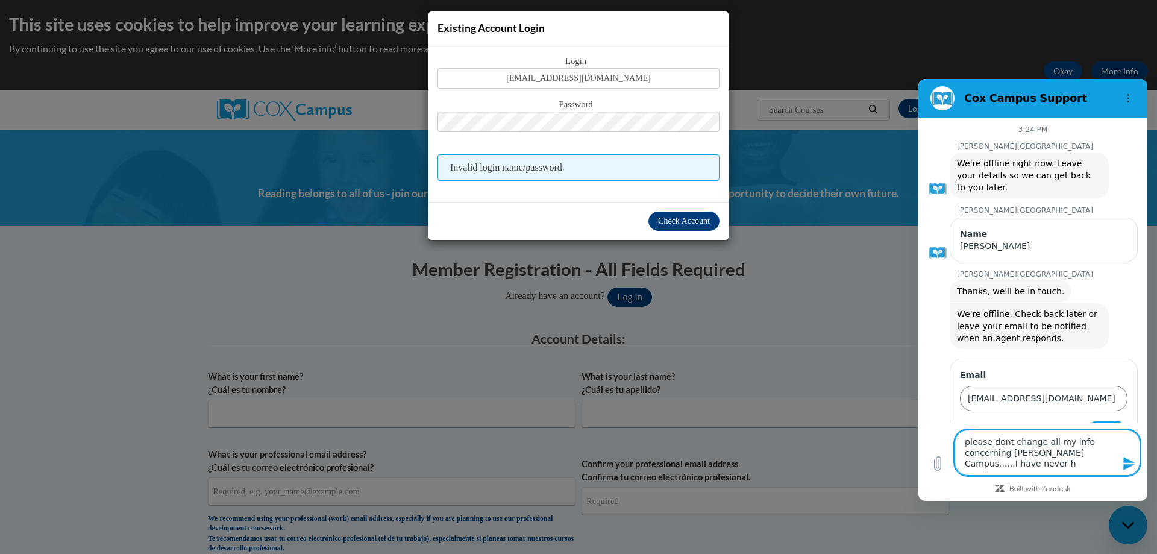
type textarea "please dont change all my info concerning Cox Campus......I have never ha"
type textarea "x"
type textarea "please dont change all my info concerning Cox Campus......I have never had"
type textarea "x"
type textarea "please dont change all my info concerning Cox Campus......I have never had"
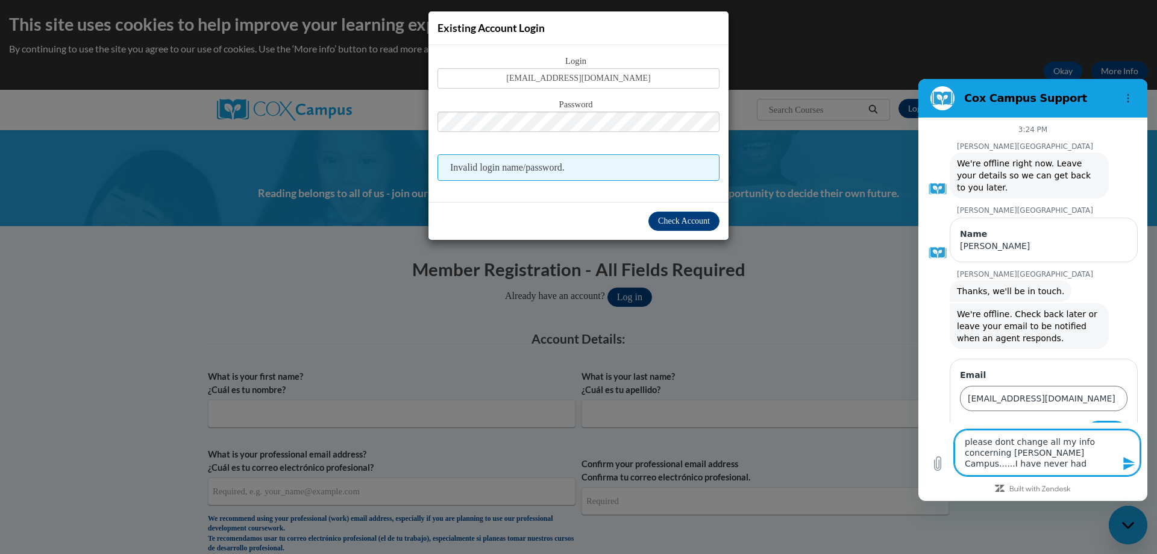
type textarea "x"
type textarea "please dont change all my info concerning Cox Campus......I have never had a"
type textarea "x"
type textarea "please dont change all my info concerning Cox Campus......I have never had a"
type textarea "x"
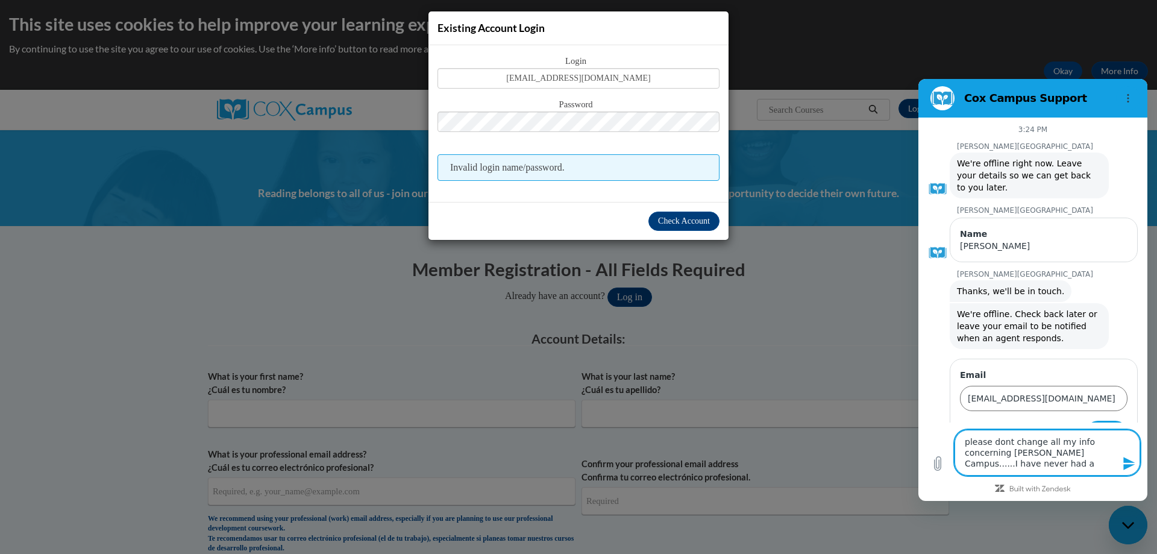
type textarea "please dont change all my info concerning Cox Campus......I have never had a p"
type textarea "x"
type textarea "please dont change all my info concerning Cox Campus......I have never had a pr"
type textarea "x"
type textarea "please dont change all my info concerning Cox Campus......I have never had a pro"
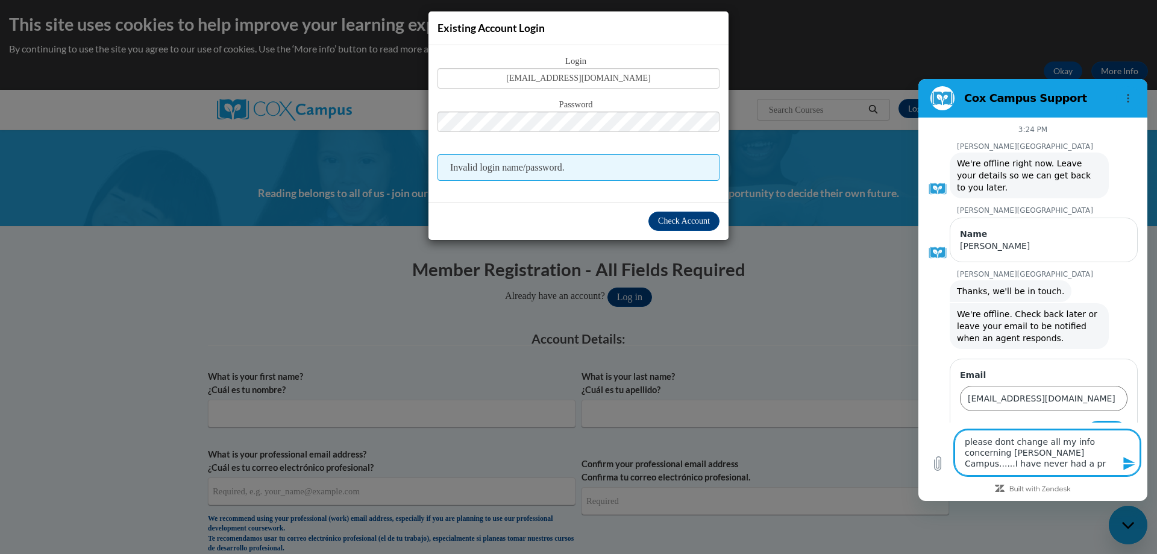
type textarea "x"
type textarea "please dont change all my info concerning Cox Campus......I have never had a pr…"
type textarea "x"
type textarea "please dont change all my info concerning Cox Campus......I have never had a pr…"
type textarea "x"
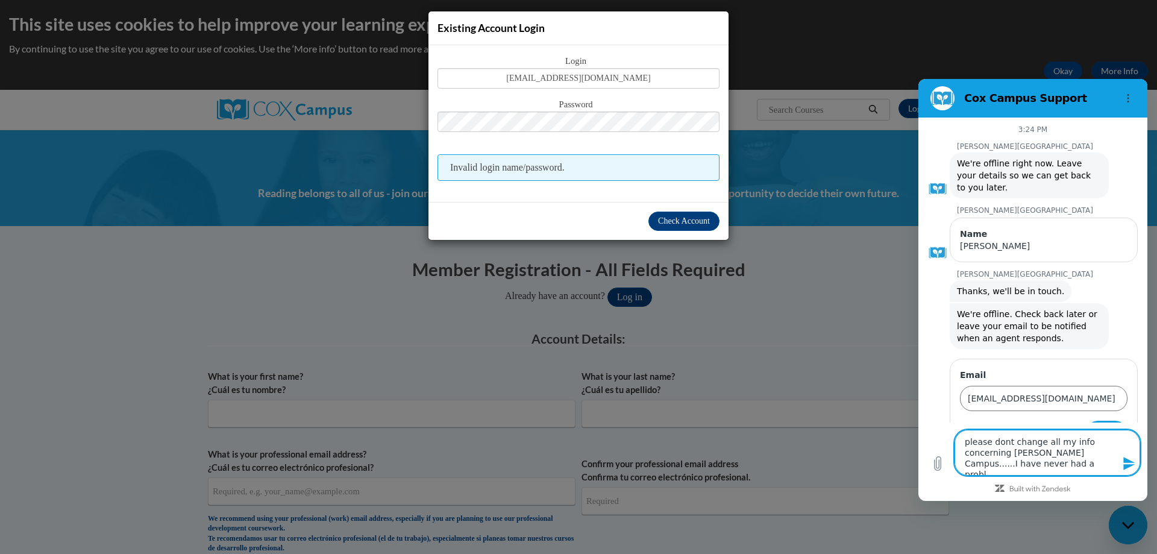
type textarea "please dont change all my info concerning Cox Campus......I have never had a pr…"
type textarea "x"
type textarea "please dont change all my info concerning Cox Campus......I have never had a pr…"
type textarea "x"
type textarea "please dont change all my info concerning Cox Campus......I have never had a pr…"
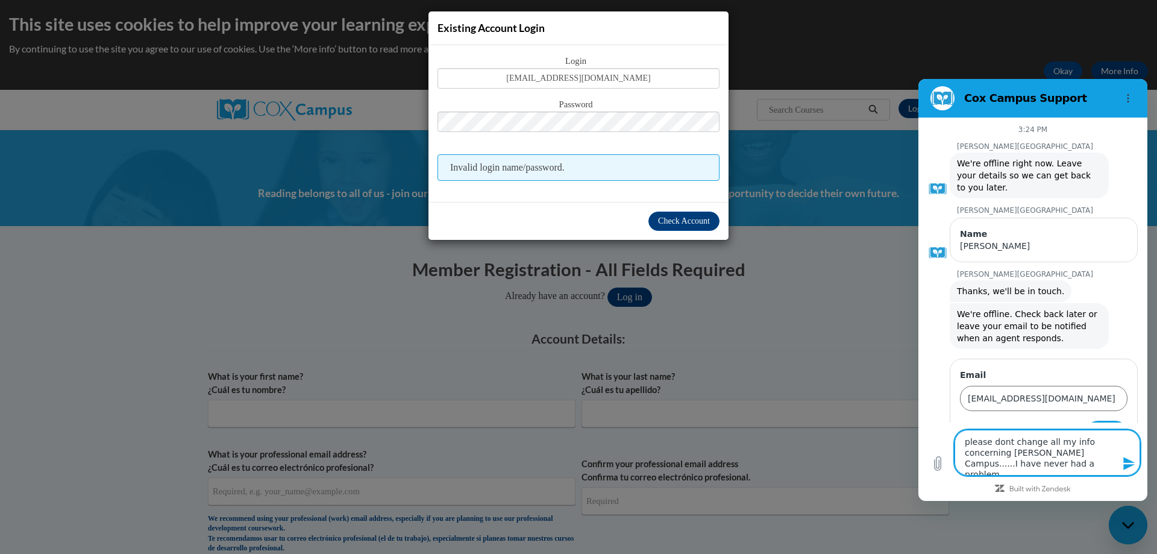
type textarea "x"
type textarea "please dont change all my info concerning Cox Campus......I have never had a pr…"
type textarea "x"
type textarea "please dont change all my info concerning Cox Campus......I have never had a pr…"
type textarea "x"
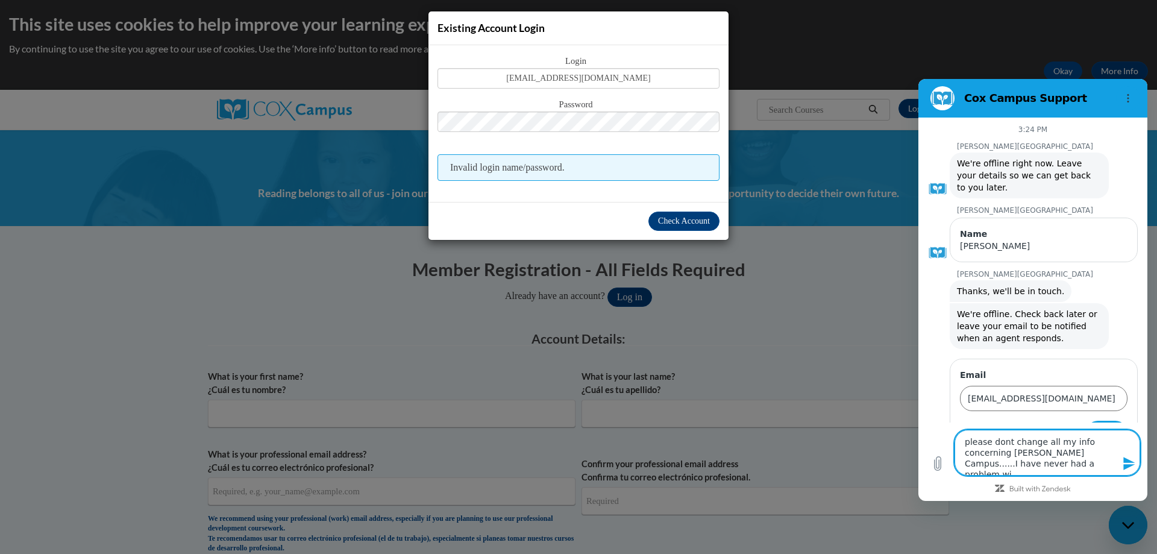
type textarea "please dont change all my info concerning Cox Campus......I have never had a pr…"
type textarea "x"
type textarea "please dont change all my info concerning Cox Campus......I have never had a pr…"
type textarea "x"
type textarea "please dont change all my info concerning Cox Campus......I have never had a pr…"
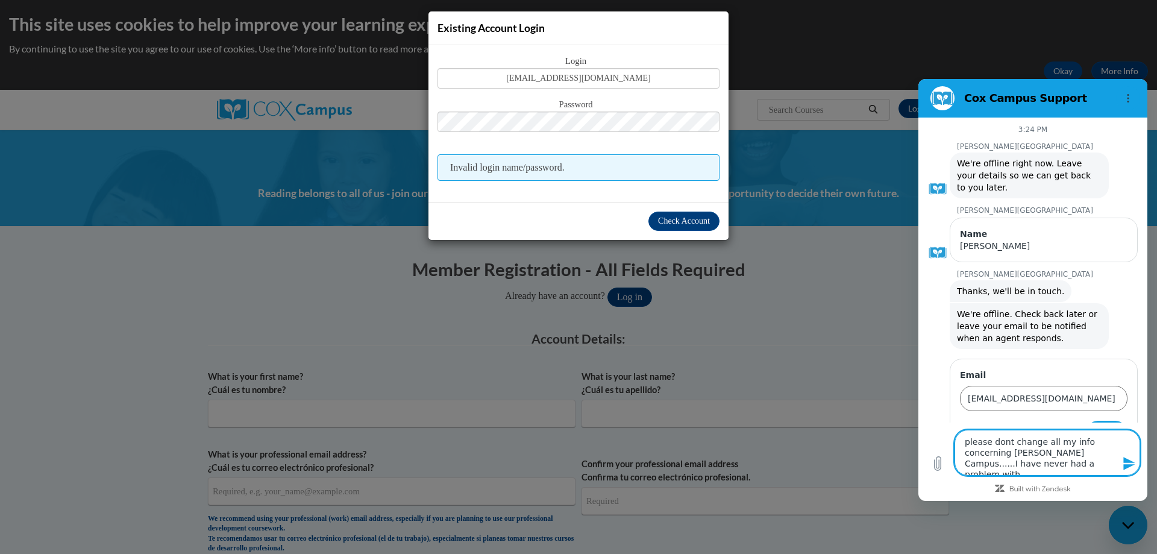
type textarea "x"
type textarea "please dont change all my info concerning Cox Campus......I have never had a pr…"
type textarea "x"
type textarea "please dont change all my info concerning Cox Campus......I have never had a pr…"
type textarea "x"
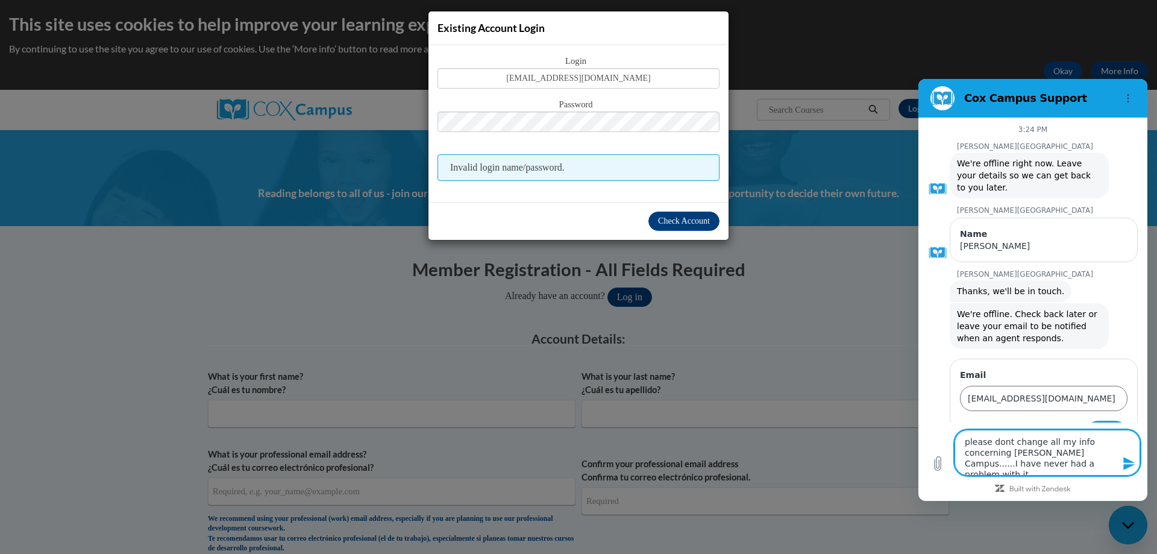
type textarea "please dont change all my info concerning Cox Campus......I have never had a pr…"
type textarea "x"
type textarea "please dont change all my info concerning Cox Campus......I have never had a pr…"
type textarea "x"
click at [1125, 463] on icon "Send message" at bounding box center [1129, 463] width 14 height 14
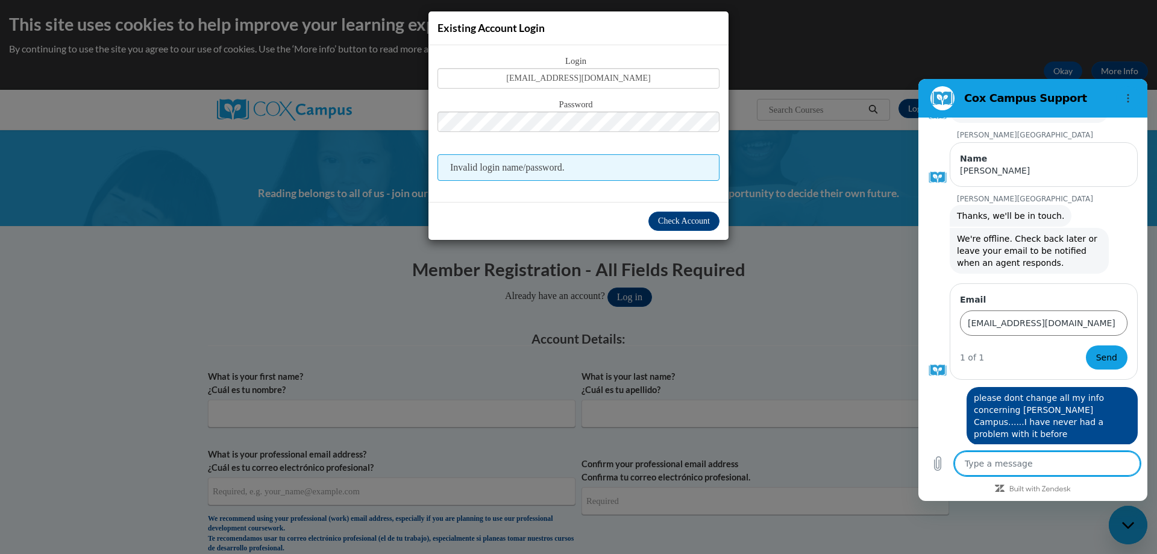
scroll to position [78, 0]
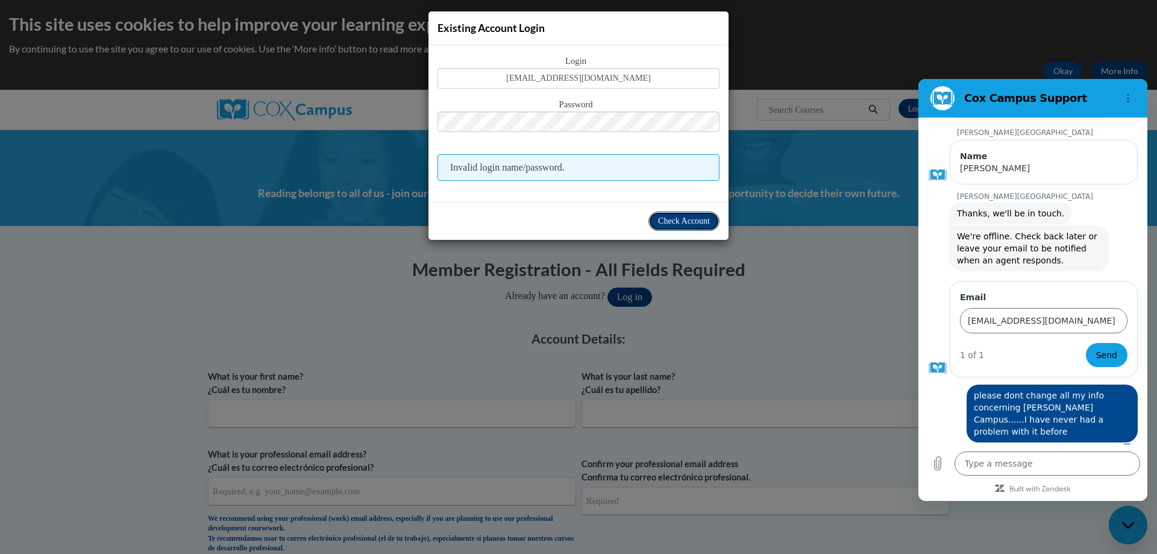
click at [673, 219] on span "Check Account" at bounding box center [684, 220] width 52 height 9
click at [672, 219] on span "Check Account" at bounding box center [684, 220] width 52 height 9
click at [677, 216] on span "Check Account" at bounding box center [684, 220] width 52 height 9
click at [1060, 460] on textarea at bounding box center [1047, 463] width 186 height 24
click at [1125, 466] on icon "Send message" at bounding box center [1128, 463] width 11 height 13
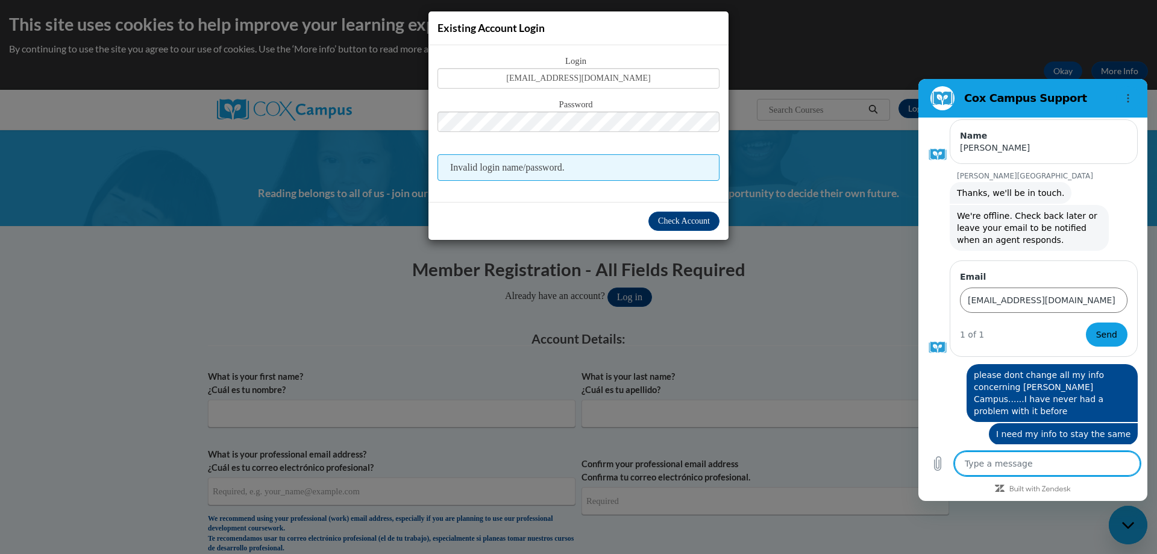
scroll to position [101, 0]
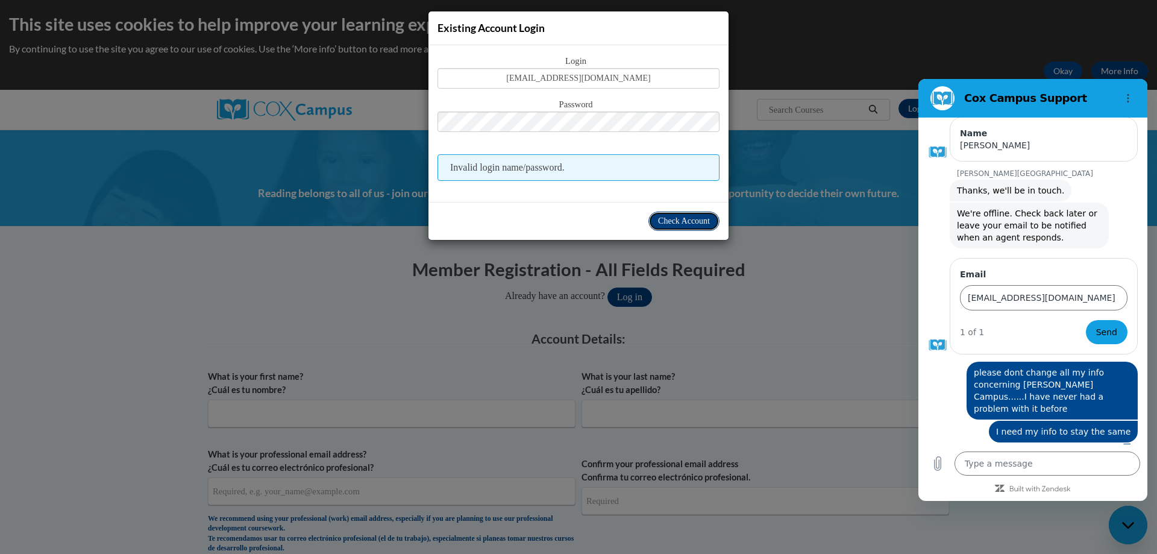
click at [690, 212] on button "Check Account" at bounding box center [683, 220] width 71 height 19
click at [690, 217] on span "Check Account" at bounding box center [684, 220] width 52 height 9
click at [705, 214] on button "Check Account" at bounding box center [683, 220] width 71 height 19
click at [704, 223] on span "Check Account" at bounding box center [684, 220] width 52 height 9
